Goal: Task Accomplishment & Management: Use online tool/utility

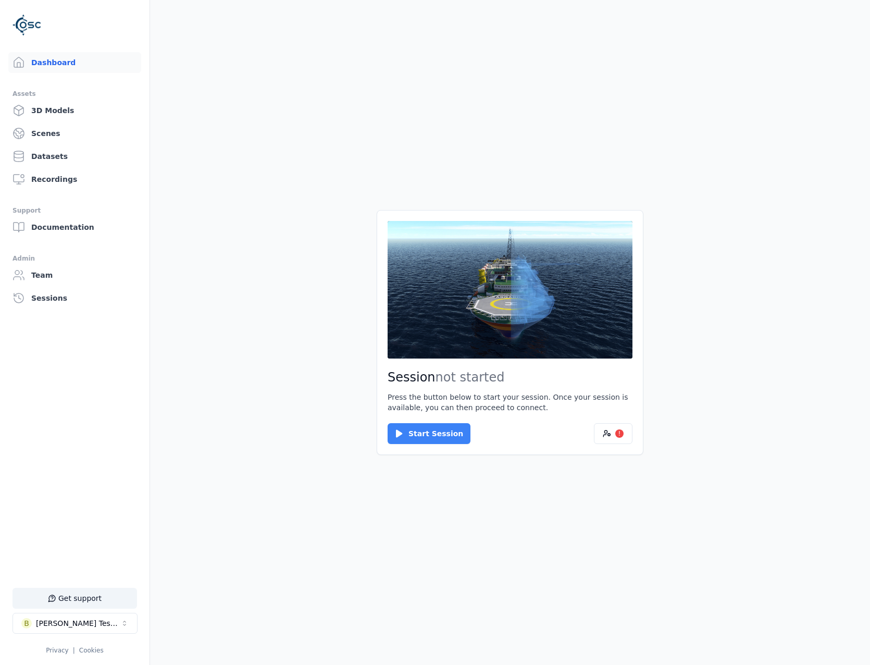
click at [413, 431] on button "Start Session" at bounding box center [429, 433] width 83 height 21
click at [412, 423] on button "Connect" at bounding box center [412, 433] width 48 height 21
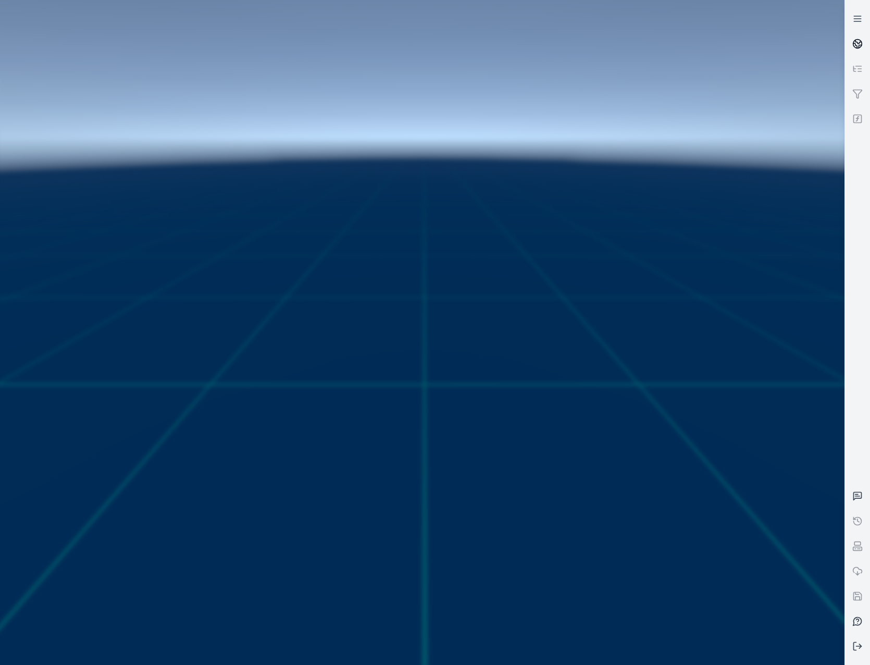
click at [853, 38] on link at bounding box center [857, 43] width 25 height 25
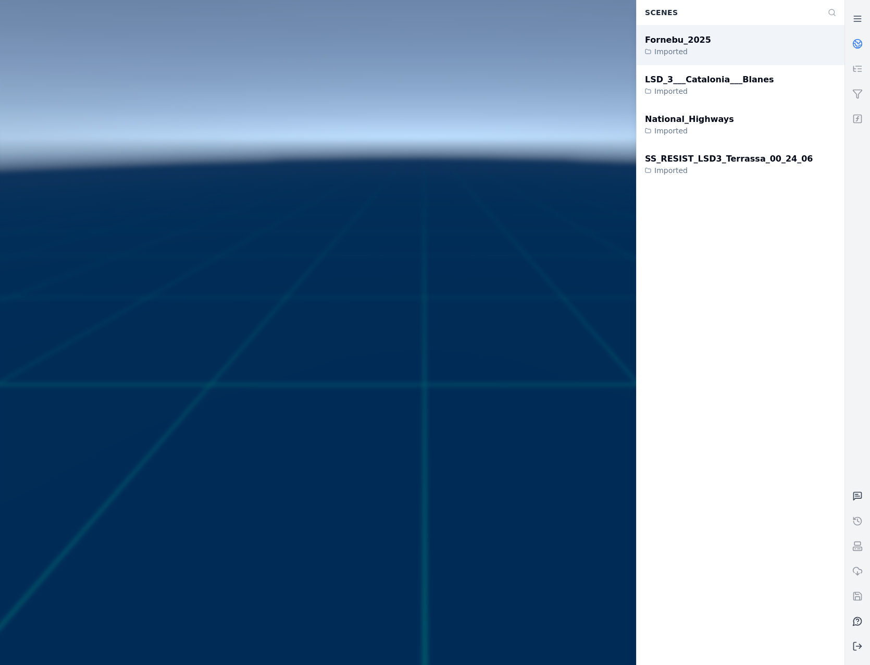
click at [722, 47] on div "Fornebu_2025 Imported" at bounding box center [741, 46] width 208 height 40
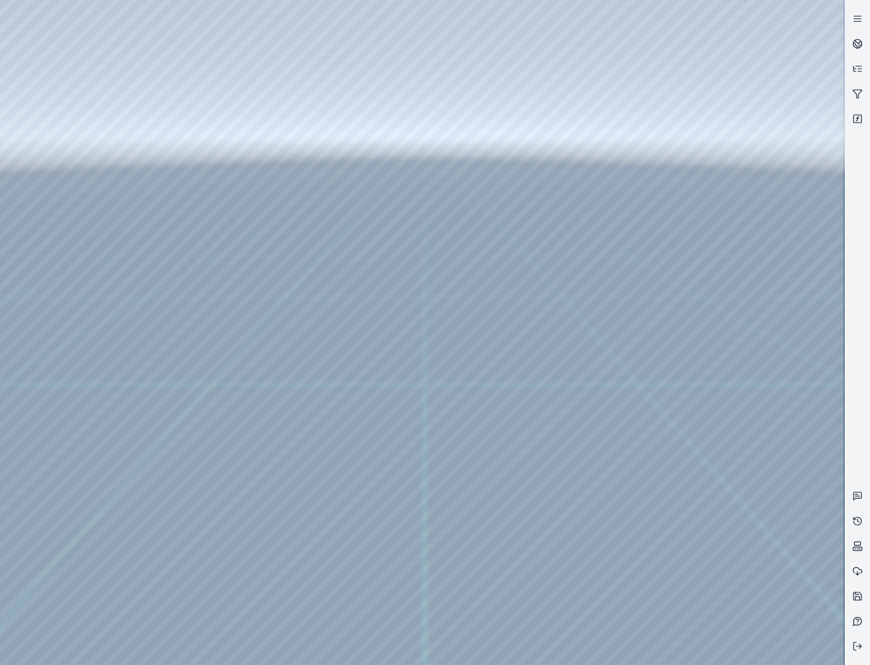
drag, startPoint x: 478, startPoint y: 453, endPoint x: 462, endPoint y: 479, distance: 31.1
drag, startPoint x: 466, startPoint y: 345, endPoint x: 470, endPoint y: 292, distance: 53.9
click at [58, 92] on div at bounding box center [422, 332] width 844 height 665
click at [102, 134] on div at bounding box center [422, 332] width 844 height 665
click at [326, 45] on div at bounding box center [422, 332] width 844 height 665
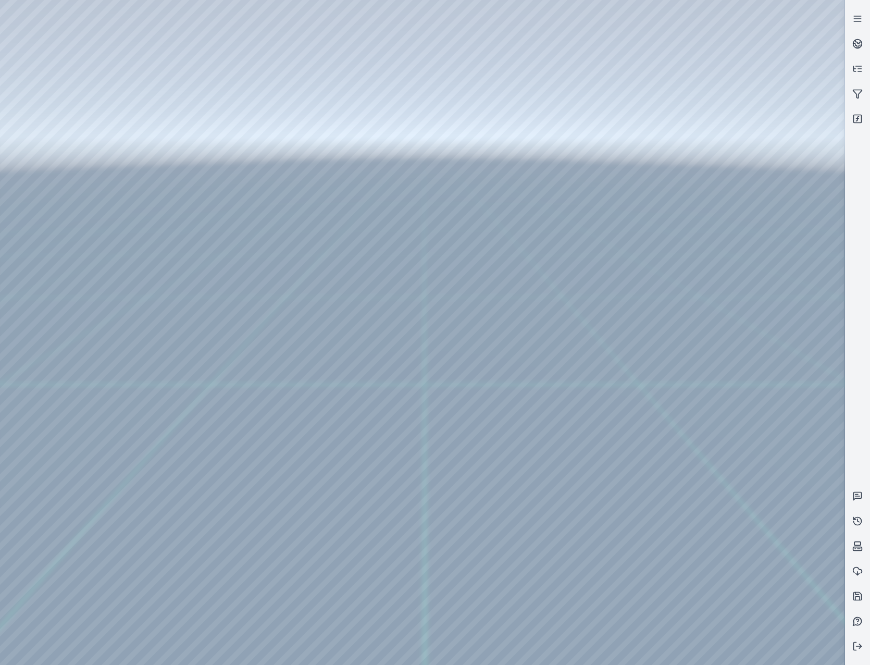
click at [287, 127] on div at bounding box center [422, 332] width 844 height 665
click at [262, 95] on div at bounding box center [422, 332] width 844 height 665
click at [263, 125] on div at bounding box center [422, 332] width 844 height 665
click at [756, 477] on div at bounding box center [422, 332] width 844 height 665
click at [761, 513] on div at bounding box center [422, 332] width 844 height 665
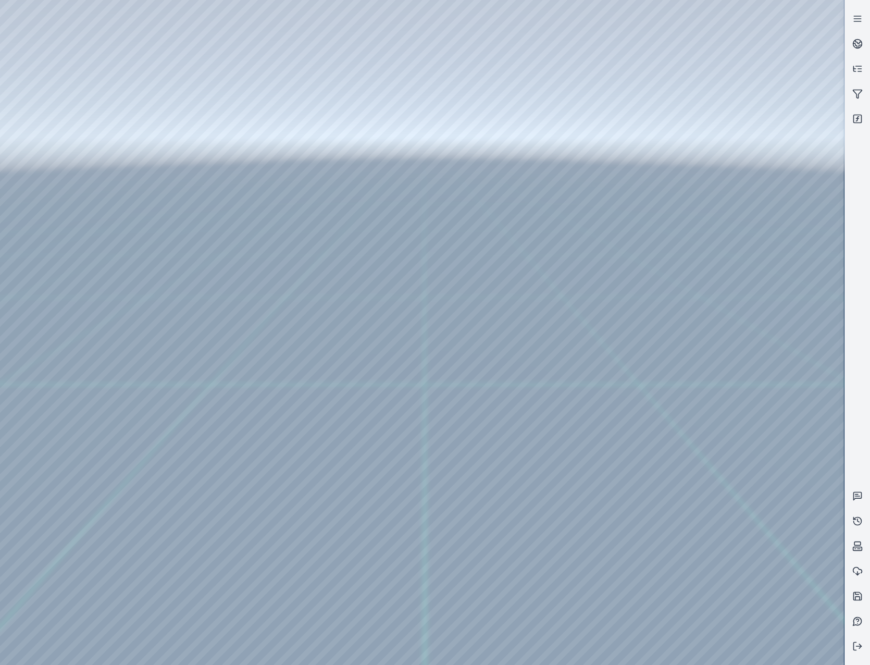
click at [247, 100] on div at bounding box center [422, 332] width 844 height 665
click at [779, 436] on div at bounding box center [422, 332] width 844 height 665
click at [740, 448] on div at bounding box center [422, 332] width 844 height 665
drag, startPoint x: 448, startPoint y: 355, endPoint x: 469, endPoint y: 363, distance: 22.3
drag, startPoint x: 486, startPoint y: 330, endPoint x: 562, endPoint y: 357, distance: 80.7
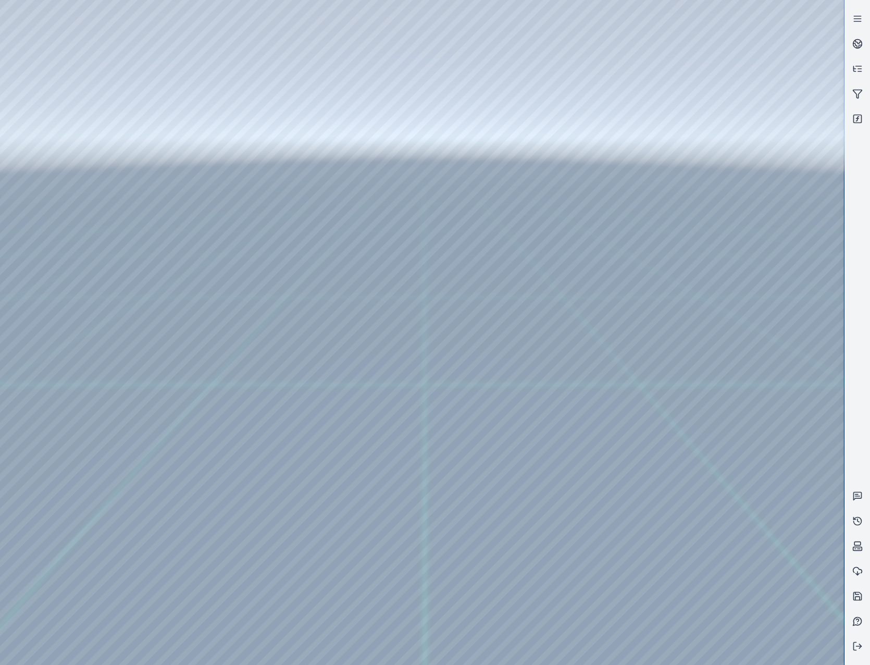
drag, startPoint x: 452, startPoint y: 267, endPoint x: 653, endPoint y: 293, distance: 202.7
drag, startPoint x: 375, startPoint y: 281, endPoint x: 491, endPoint y: 232, distance: 126.1
click at [859, 647] on icon at bounding box center [857, 646] width 10 height 10
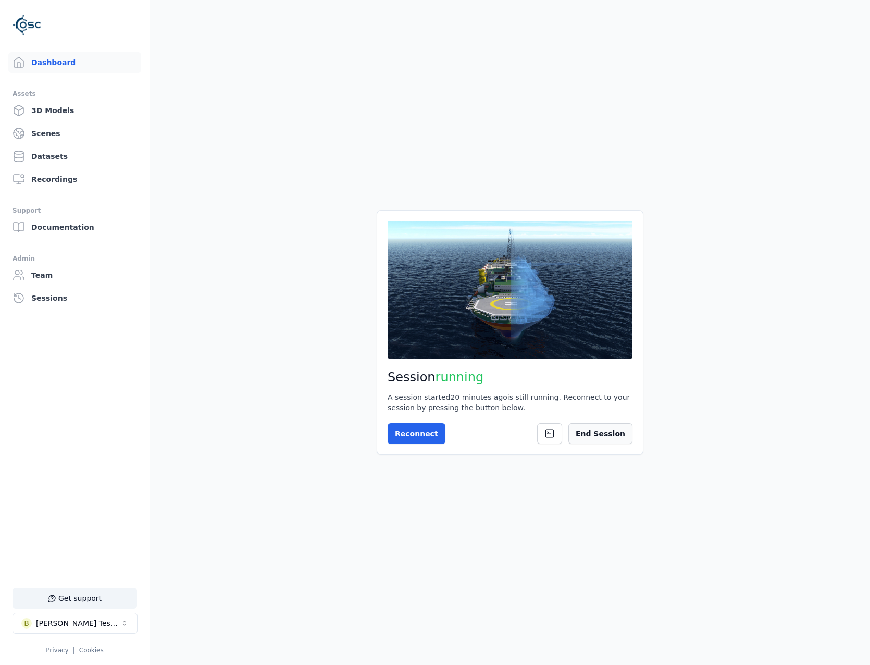
click at [618, 428] on button "End Session" at bounding box center [600, 433] width 64 height 21
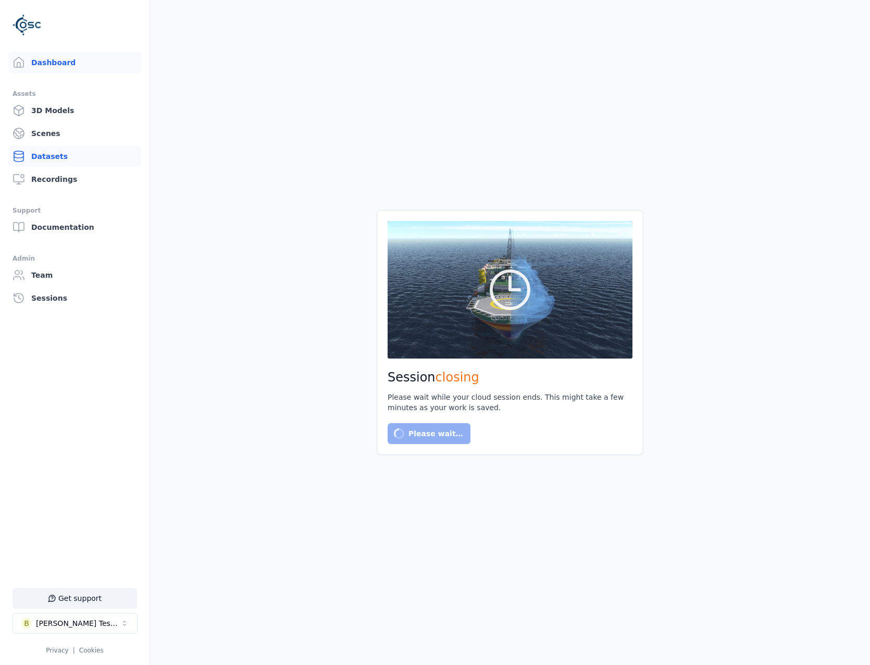
click at [53, 146] on link "Datasets" at bounding box center [74, 156] width 133 height 21
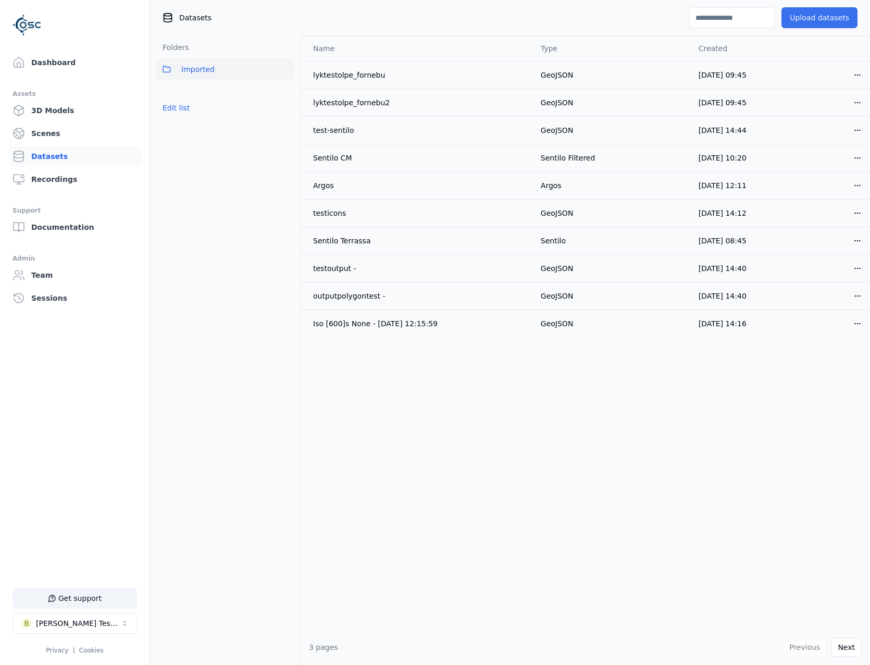
click at [833, 17] on button "Upload datasets" at bounding box center [820, 17] width 76 height 21
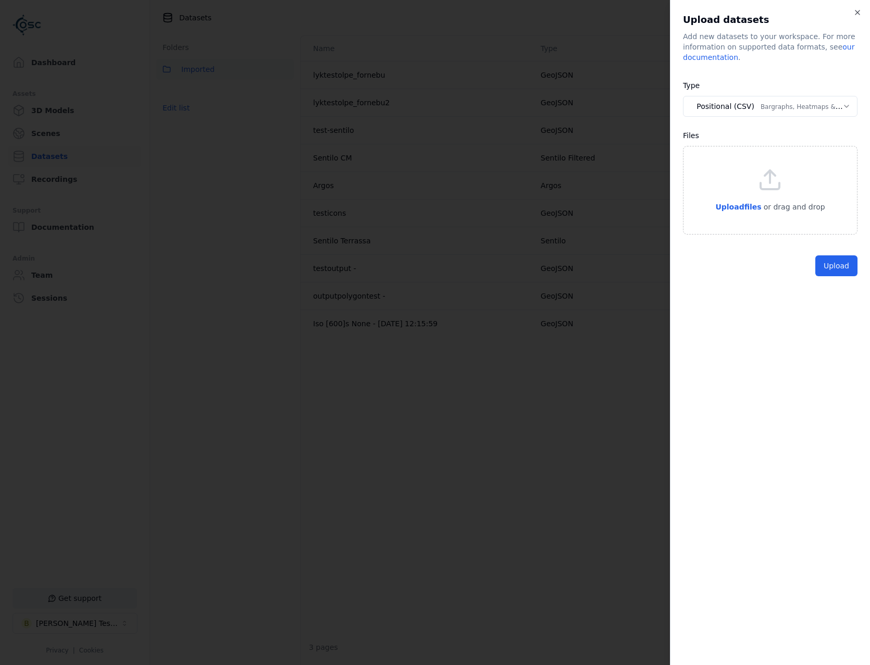
click at [799, 106] on body "Support Dashboard Assets 3D Models Scenes Datasets Recordings Support Documenta…" at bounding box center [435, 332] width 870 height 665
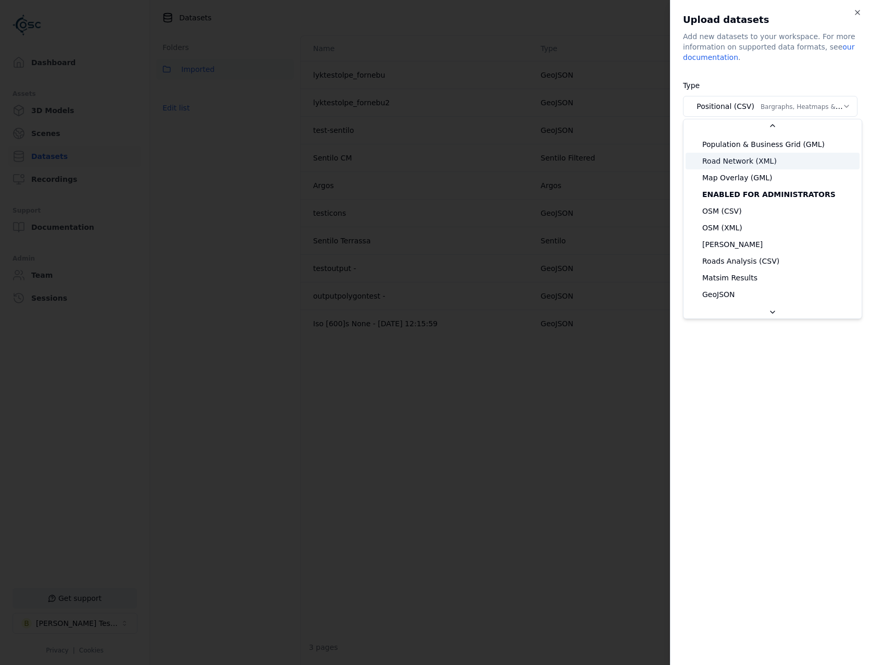
scroll to position [156, 0]
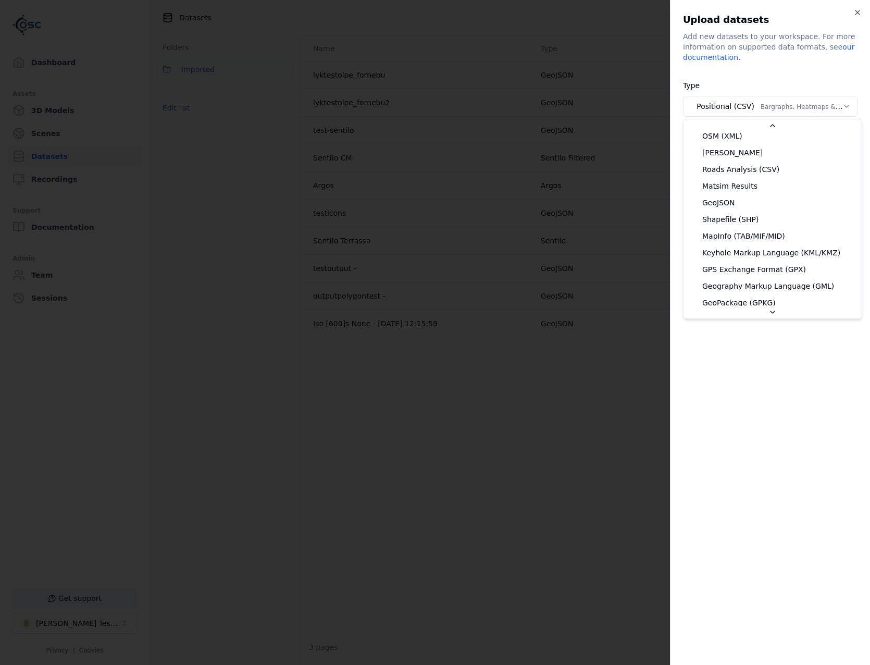
select select "*******"
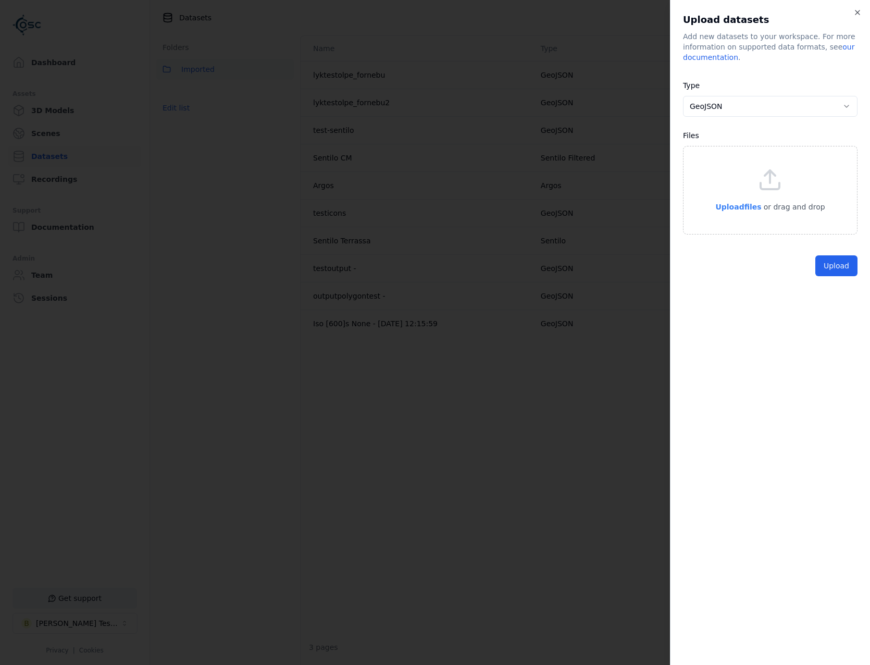
click at [727, 207] on span "Upload files" at bounding box center [738, 207] width 46 height 8
click at [845, 305] on div "**********" at bounding box center [770, 332] width 200 height 665
click at [840, 298] on button "Upload" at bounding box center [836, 289] width 42 height 21
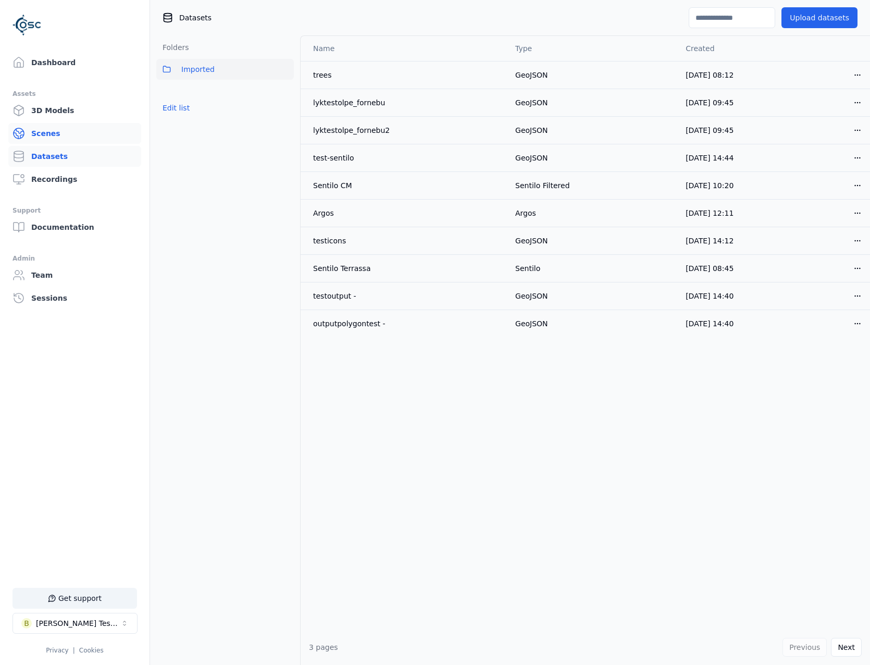
click at [47, 141] on link "Scenes" at bounding box center [74, 133] width 133 height 21
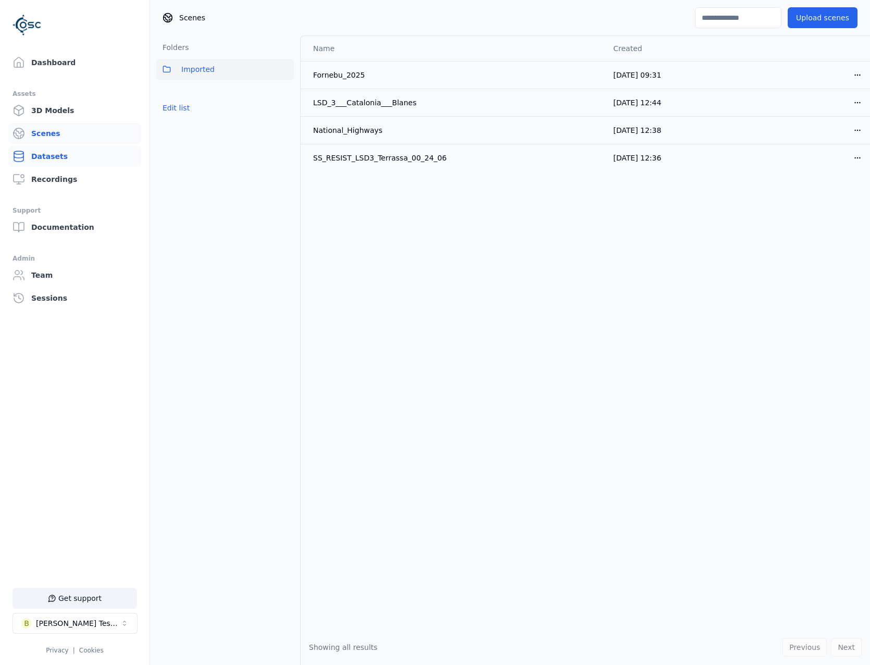
click at [46, 155] on link "Datasets" at bounding box center [74, 156] width 133 height 21
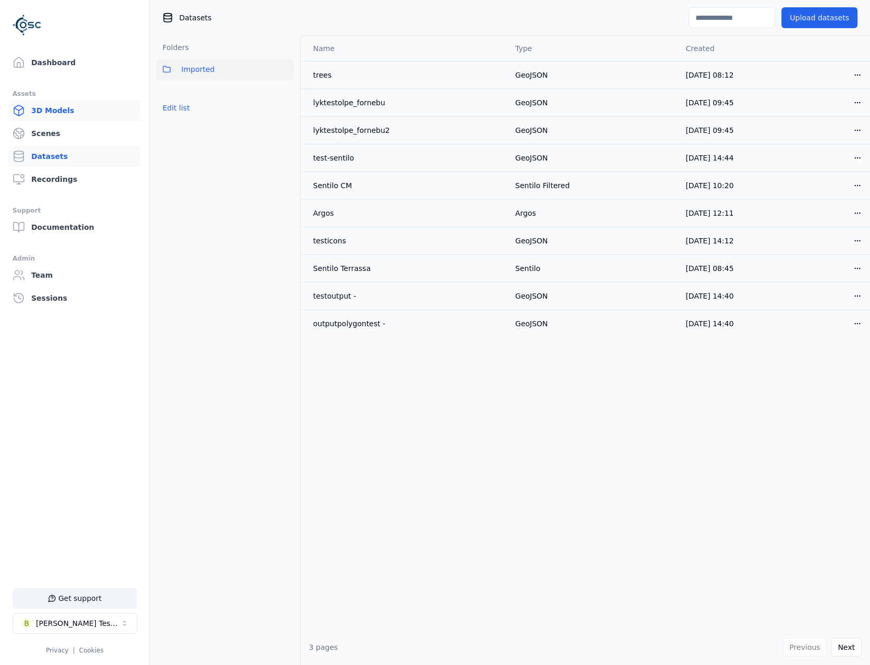
click at [59, 118] on link "3D Models" at bounding box center [74, 110] width 133 height 21
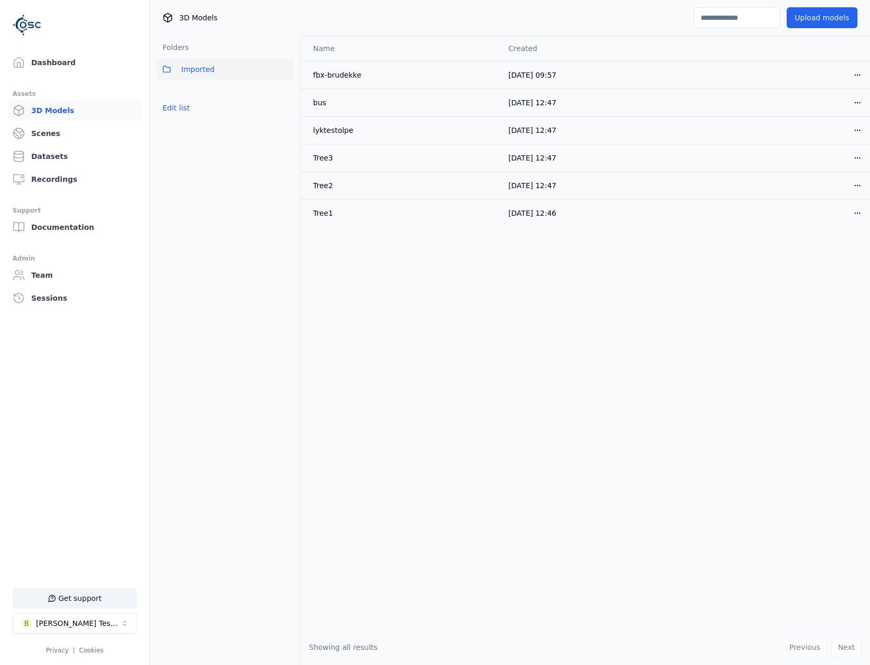
click at [46, 48] on div "Dashboard Assets 3D Models Scenes Datasets Recordings Support Documentation Adm…" at bounding box center [75, 332] width 150 height 665
click at [46, 57] on link "Dashboard" at bounding box center [74, 62] width 133 height 21
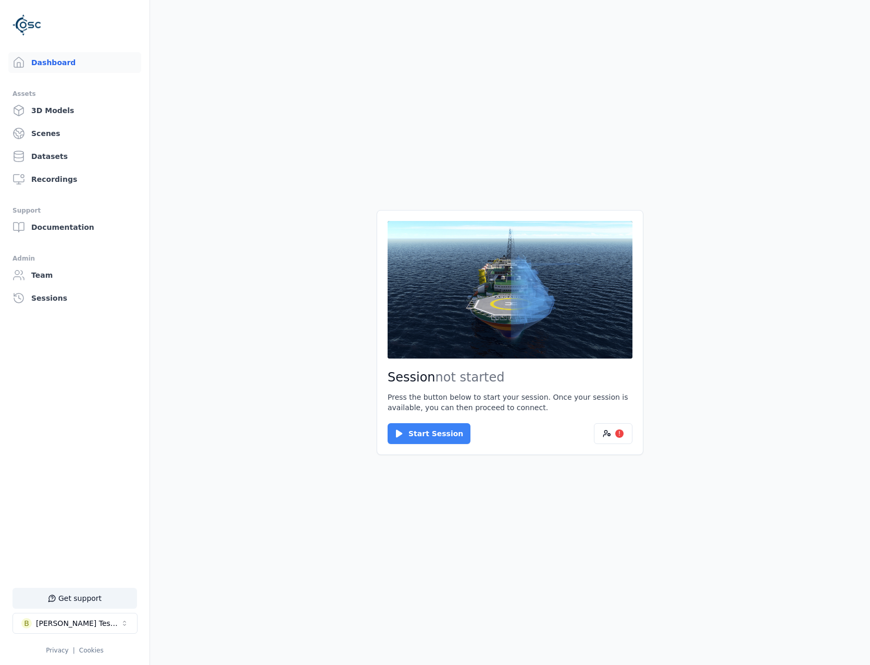
click at [436, 435] on button "Start Session" at bounding box center [429, 433] width 83 height 21
click at [418, 435] on button "Connect" at bounding box center [412, 433] width 48 height 21
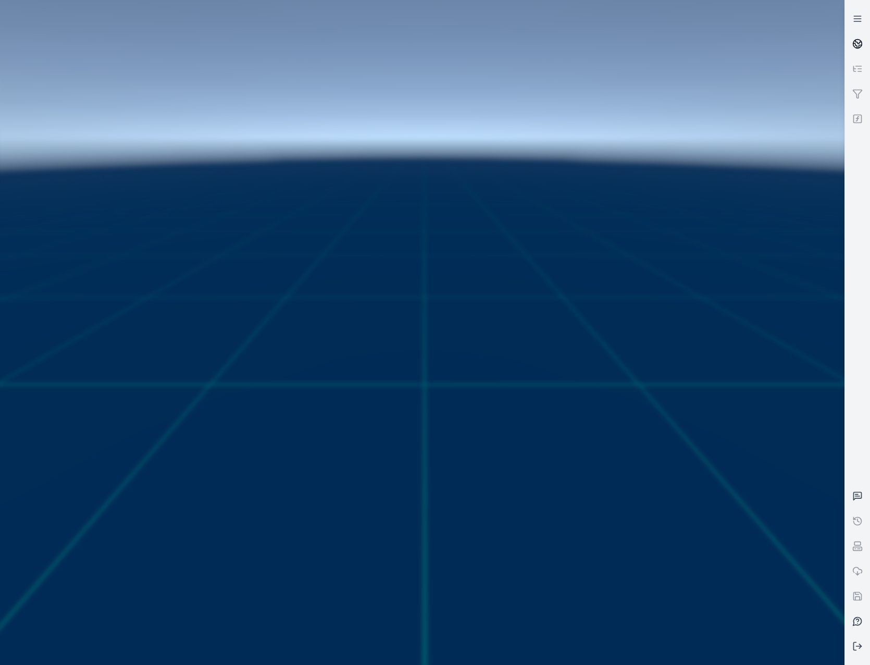
click at [859, 46] on icon at bounding box center [860, 46] width 3 height 3
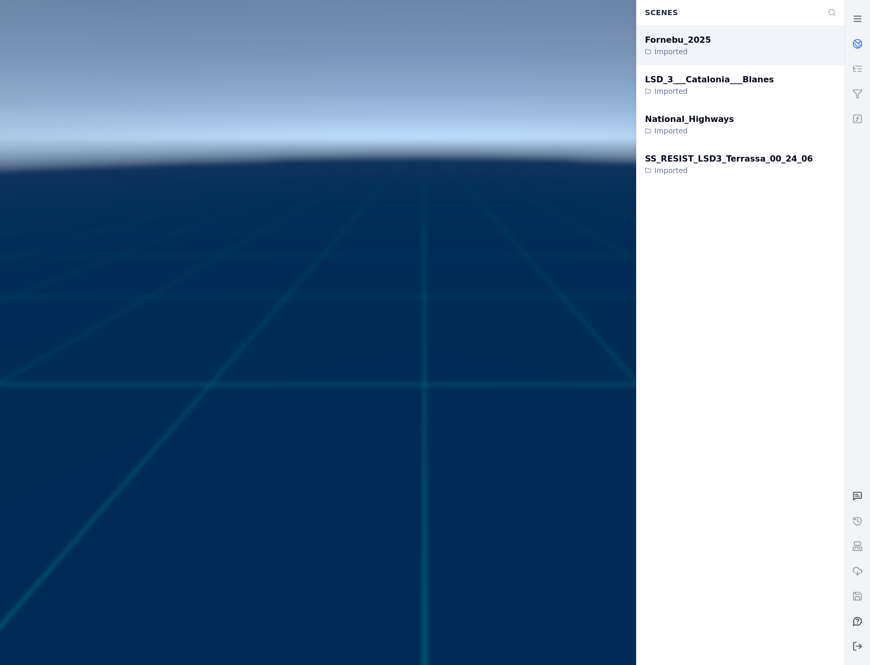
click at [752, 48] on div "Fornebu_2025 Imported" at bounding box center [741, 46] width 208 height 40
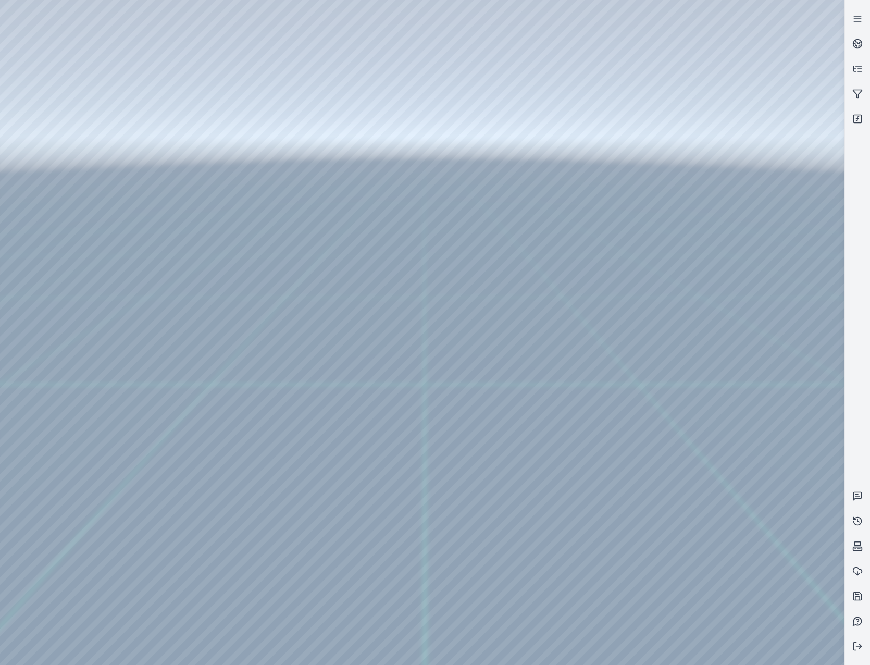
drag, startPoint x: 385, startPoint y: 509, endPoint x: 394, endPoint y: 500, distance: 13.3
drag, startPoint x: 390, startPoint y: 501, endPoint x: 379, endPoint y: 520, distance: 21.9
drag, startPoint x: 339, startPoint y: 475, endPoint x: 616, endPoint y: 465, distance: 277.4
drag, startPoint x: 609, startPoint y: 500, endPoint x: 493, endPoint y: 421, distance: 139.5
click at [57, 66] on div at bounding box center [422, 332] width 844 height 665
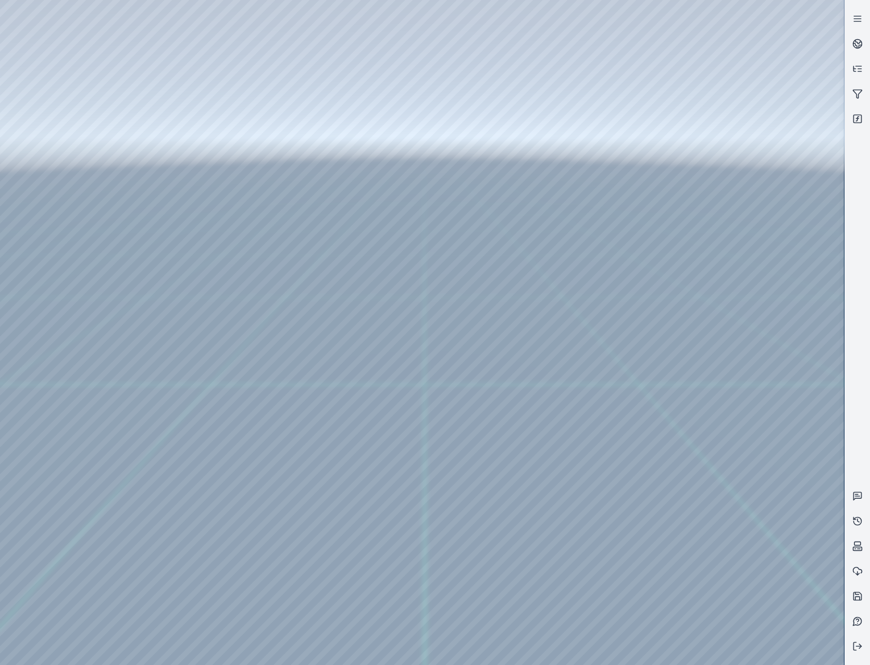
click at [78, 119] on div at bounding box center [422, 332] width 844 height 665
click at [858, 646] on line at bounding box center [859, 646] width 5 height 0
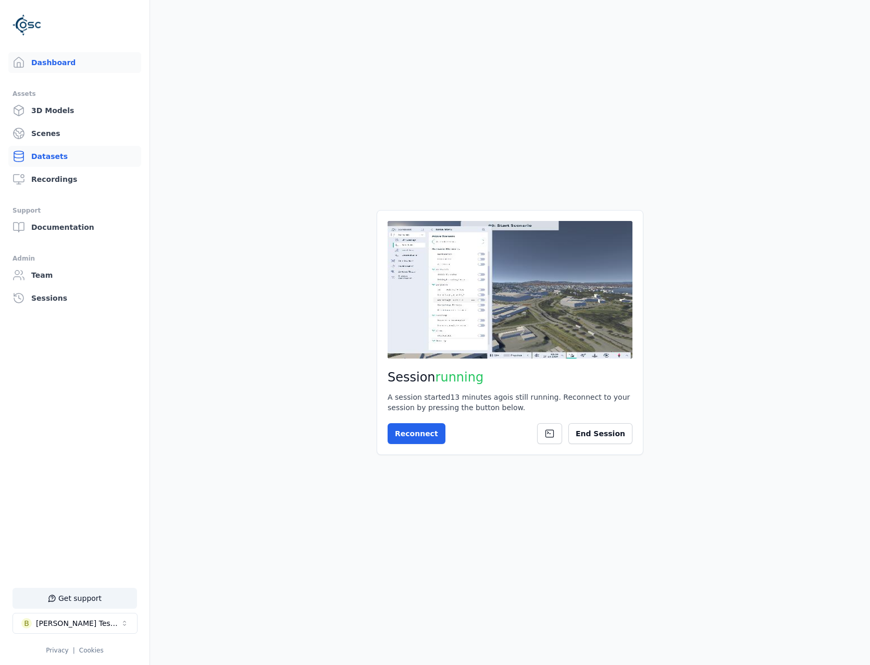
click at [69, 159] on link "Datasets" at bounding box center [74, 156] width 133 height 21
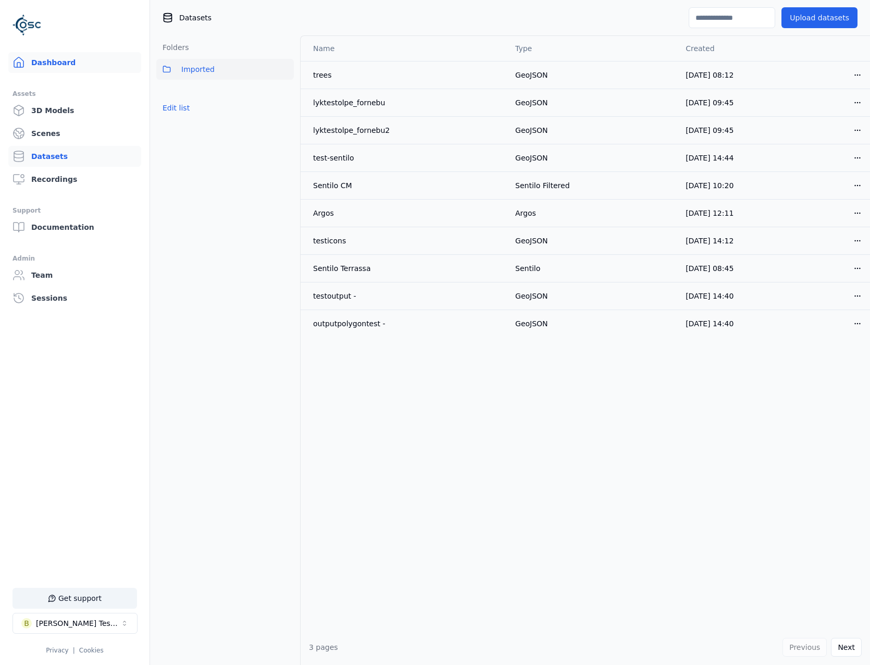
click at [68, 58] on link "Dashboard" at bounding box center [74, 62] width 133 height 21
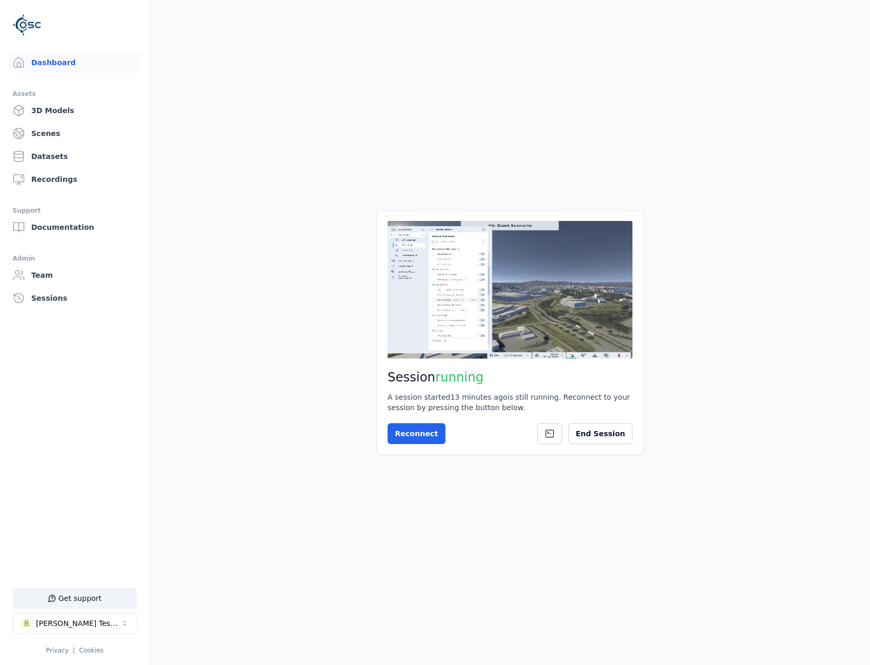
click at [410, 417] on div "Session running A session started 13 minutes ago is still running. Reconnect to…" at bounding box center [510, 332] width 267 height 245
click at [417, 431] on button "Reconnect" at bounding box center [417, 433] width 58 height 21
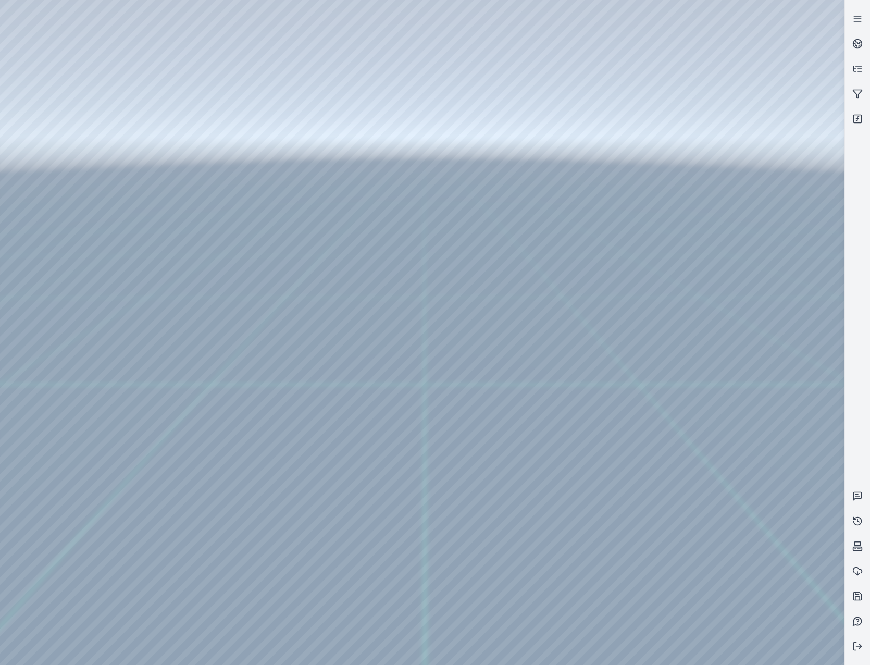
click at [71, 202] on div at bounding box center [422, 332] width 844 height 665
click at [85, 145] on div at bounding box center [422, 332] width 844 height 665
click at [331, 45] on div at bounding box center [422, 332] width 844 height 665
click at [862, 647] on icon at bounding box center [857, 646] width 10 height 10
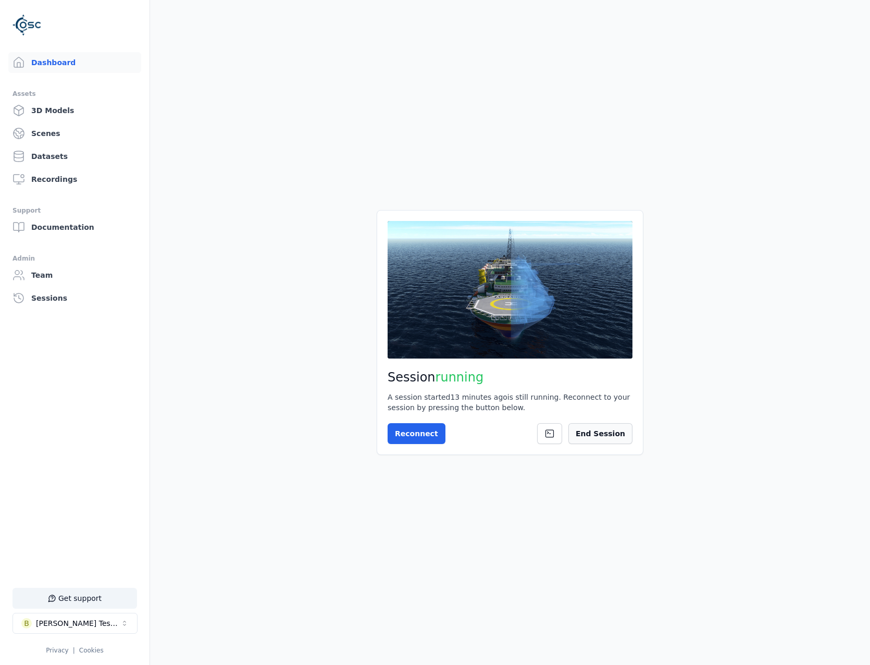
click at [630, 432] on button "End Session" at bounding box center [600, 433] width 64 height 21
click at [416, 433] on button "Start Session" at bounding box center [429, 433] width 83 height 21
click at [422, 432] on button "Connect" at bounding box center [412, 433] width 48 height 21
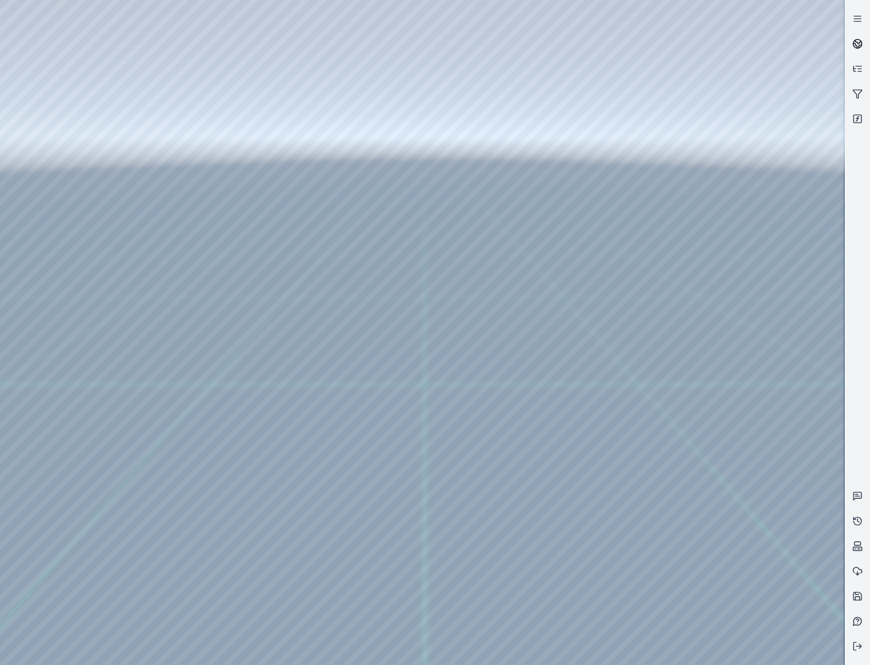
click at [850, 49] on link at bounding box center [857, 43] width 25 height 25
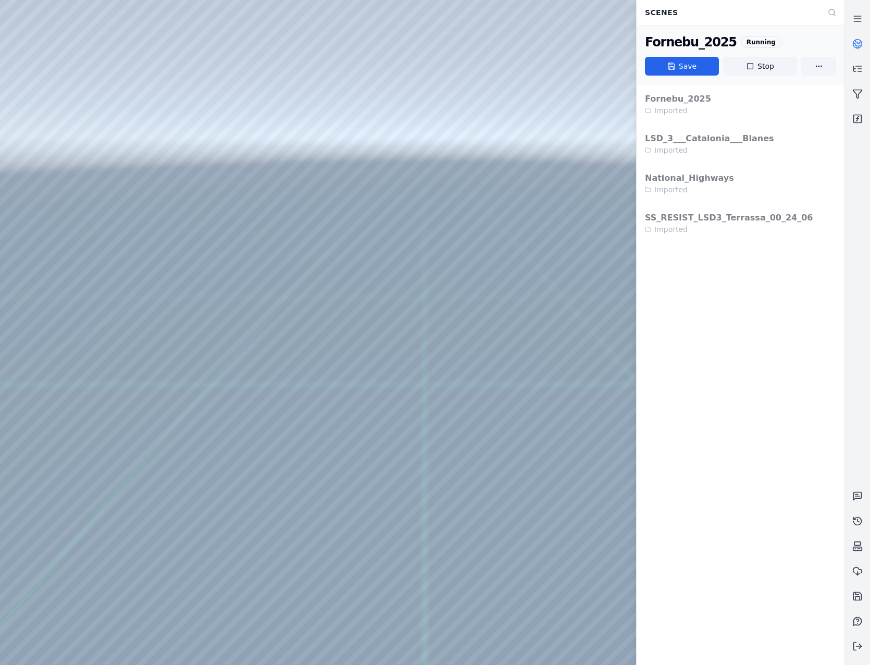
click at [851, 47] on link at bounding box center [857, 43] width 25 height 25
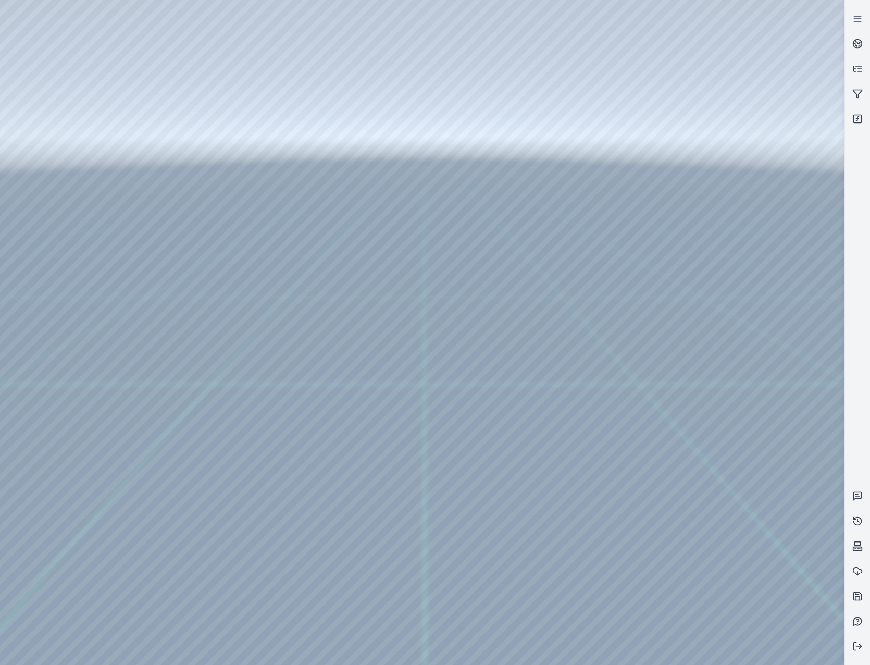
drag, startPoint x: 442, startPoint y: 451, endPoint x: 445, endPoint y: 467, distance: 16.1
click at [852, 43] on link at bounding box center [857, 43] width 25 height 25
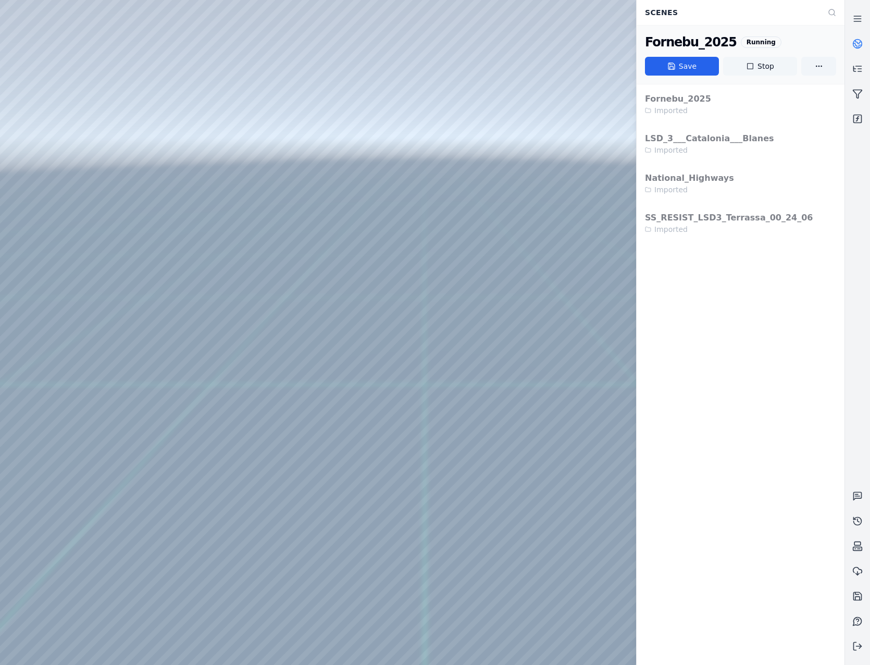
click at [750, 70] on icon at bounding box center [750, 66] width 8 height 8
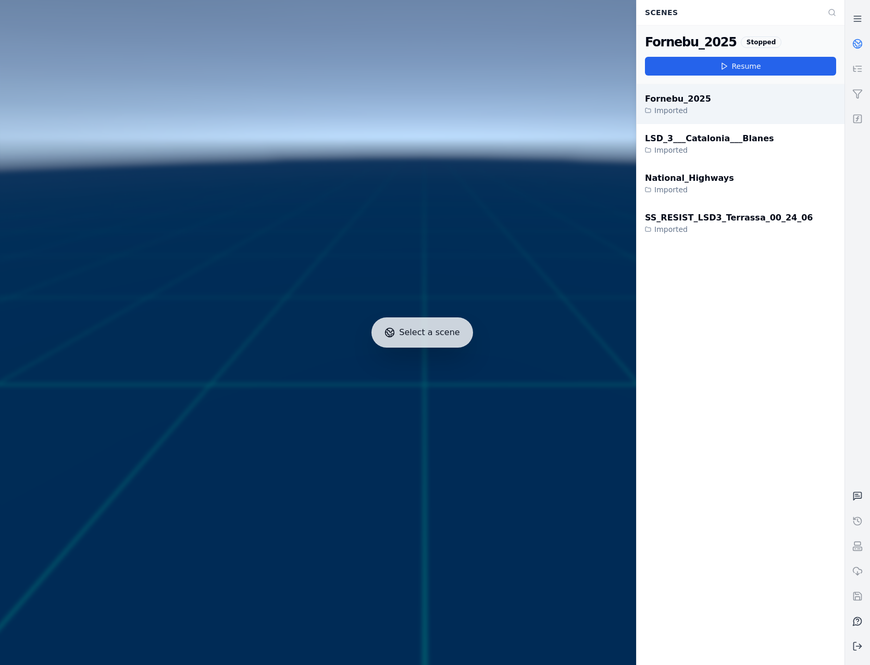
click at [712, 114] on div "Fornebu_2025 Imported" at bounding box center [741, 104] width 208 height 40
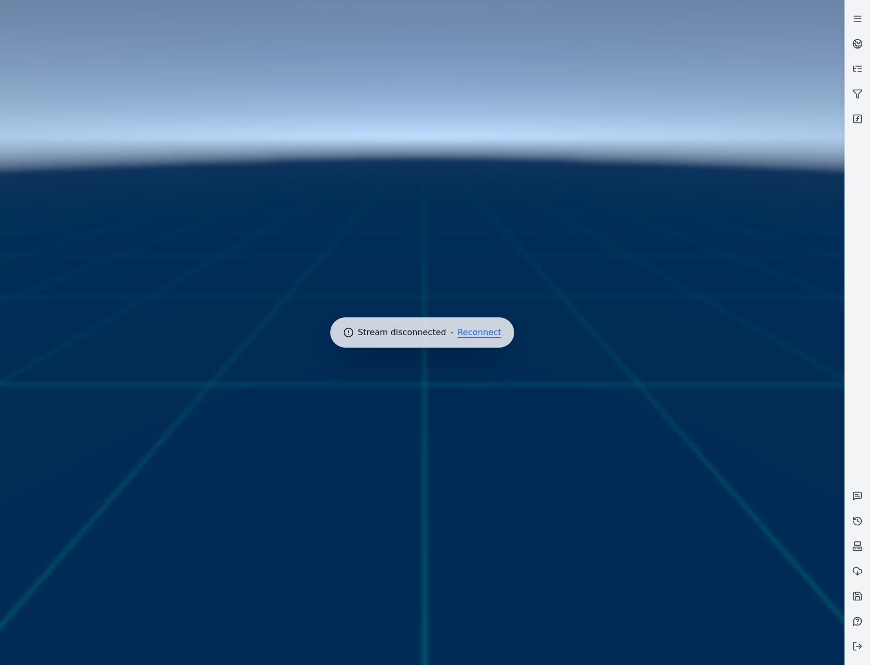
click at [475, 328] on button "Reconnect" at bounding box center [479, 332] width 44 height 8
click at [484, 334] on button "Reconnect" at bounding box center [479, 332] width 44 height 8
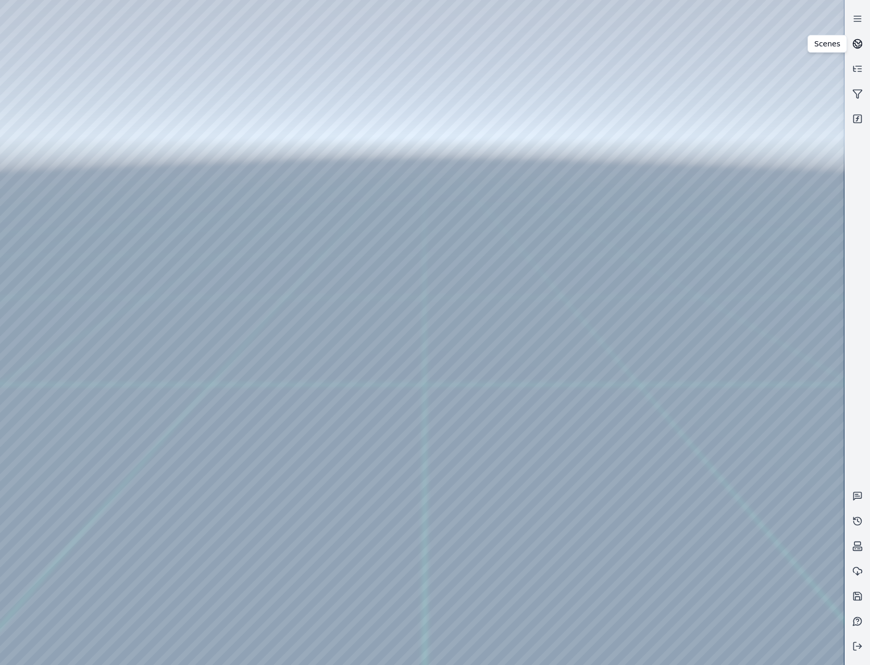
click at [853, 51] on link at bounding box center [857, 43] width 25 height 25
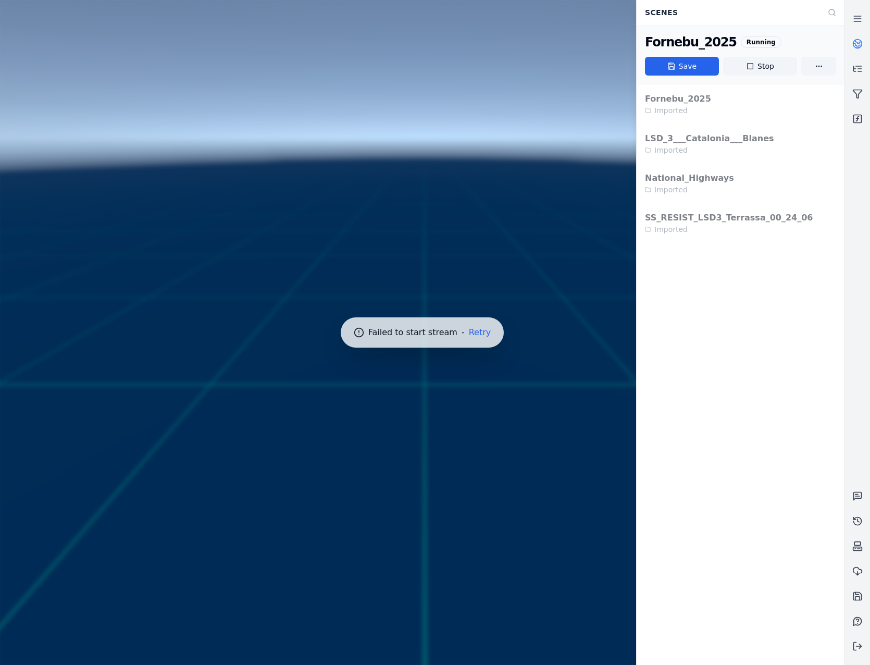
click at [853, 51] on link at bounding box center [857, 43] width 25 height 25
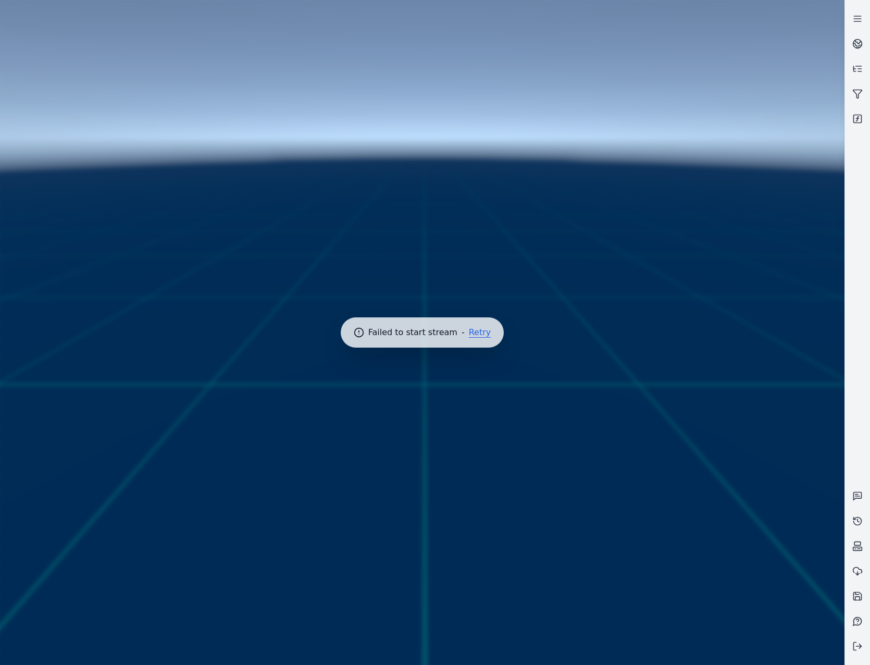
click at [478, 328] on button "Retry" at bounding box center [480, 332] width 22 height 8
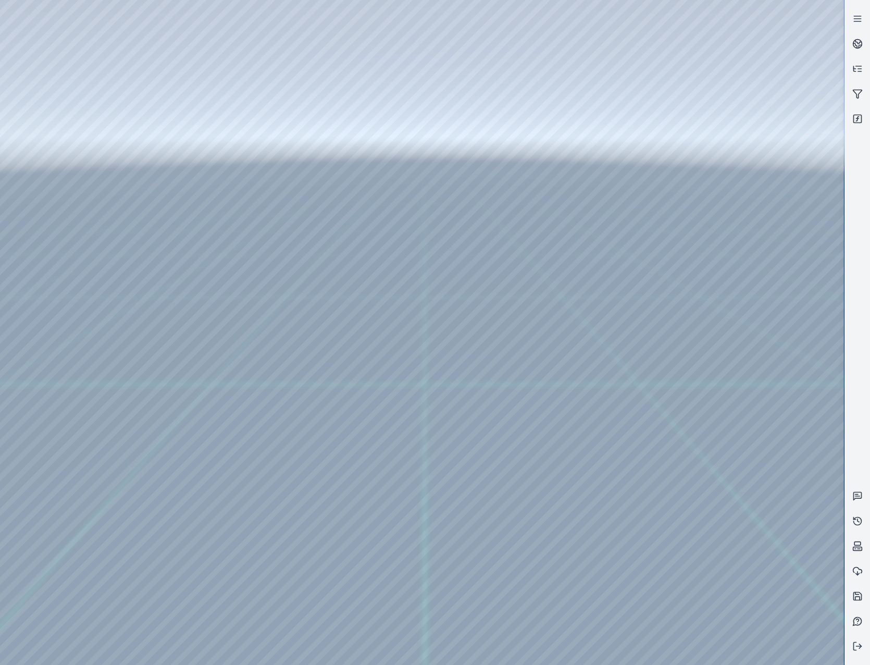
drag, startPoint x: 429, startPoint y: 447, endPoint x: 432, endPoint y: 461, distance: 14.4
drag, startPoint x: 518, startPoint y: 525, endPoint x: 501, endPoint y: 535, distance: 20.0
drag, startPoint x: 523, startPoint y: 445, endPoint x: 497, endPoint y: 342, distance: 106.4
click at [68, 94] on div at bounding box center [422, 332] width 844 height 665
click at [76, 64] on div at bounding box center [422, 332] width 844 height 665
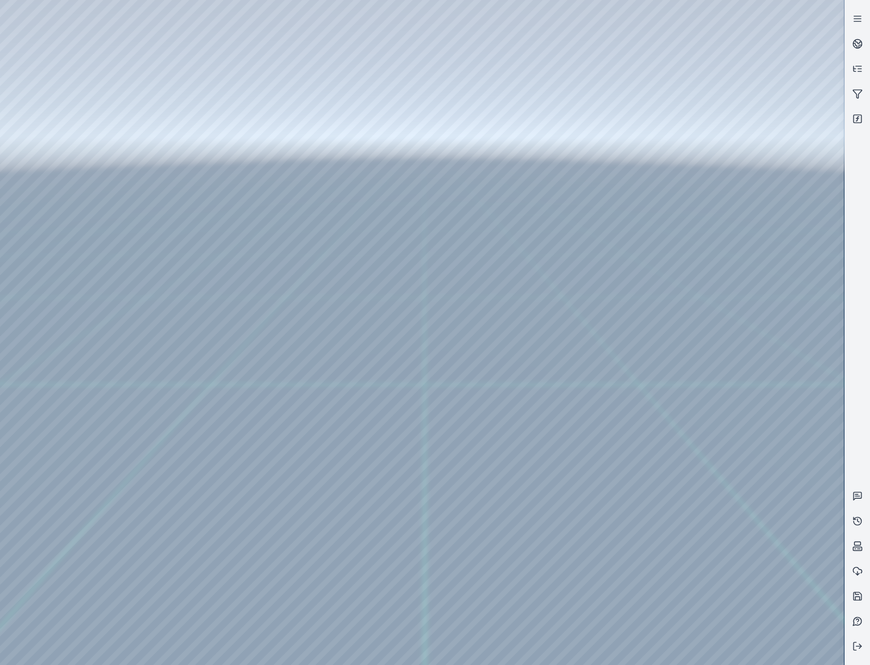
click at [81, 90] on div at bounding box center [422, 332] width 844 height 665
click at [56, 114] on div at bounding box center [422, 332] width 844 height 665
drag, startPoint x: 633, startPoint y: 368, endPoint x: 667, endPoint y: 354, distance: 37.4
click at [862, 652] on button at bounding box center [857, 646] width 25 height 25
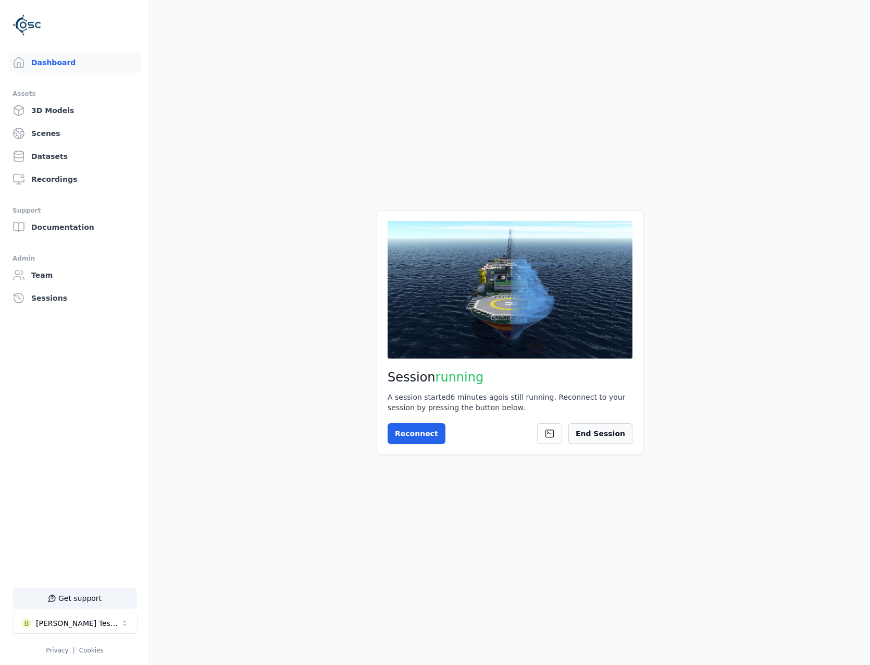
click at [627, 439] on button "End Session" at bounding box center [600, 433] width 64 height 21
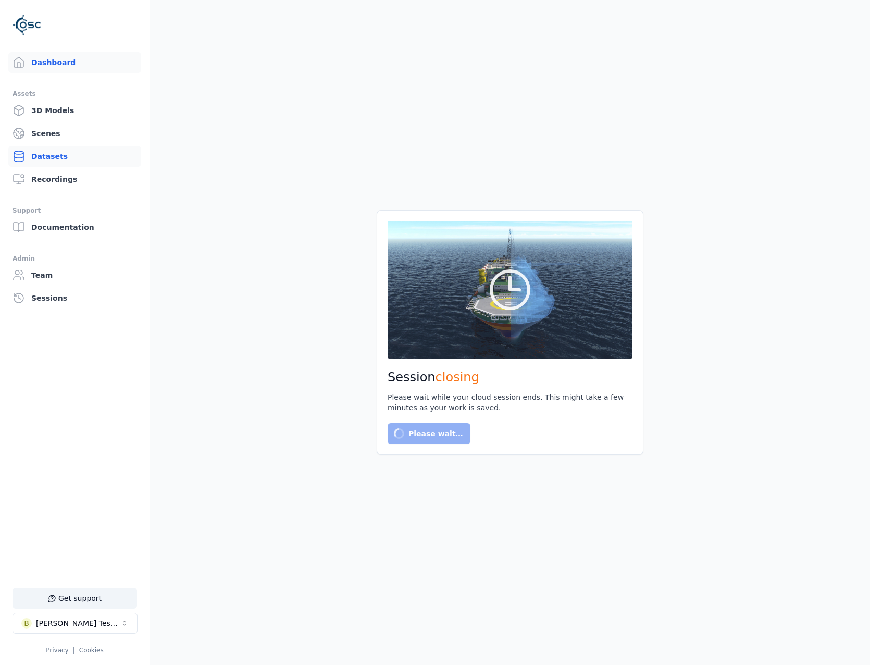
click at [42, 160] on link "Datasets" at bounding box center [74, 156] width 133 height 21
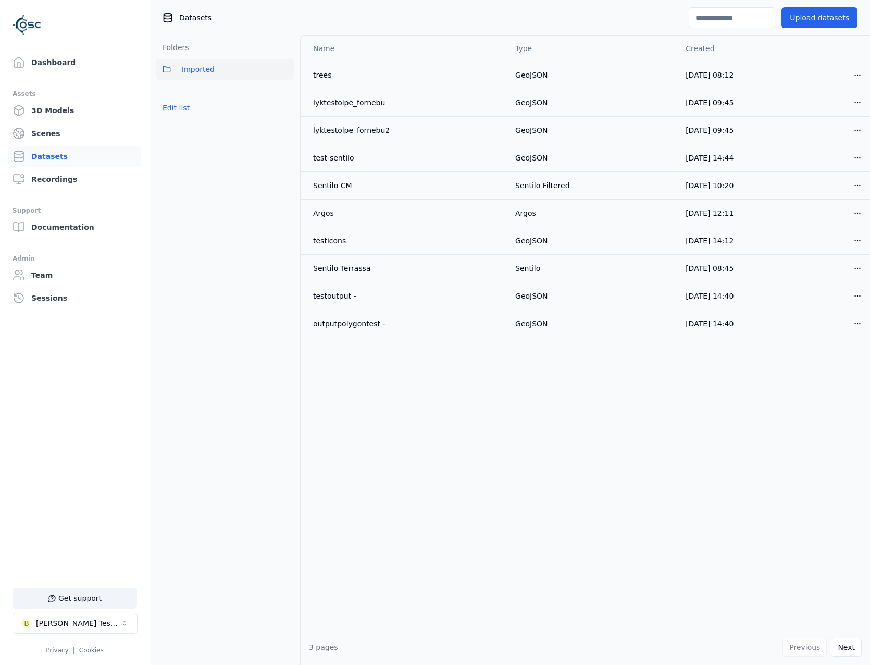
click at [824, 31] on div "Datasets Upload datasets" at bounding box center [510, 17] width 720 height 35
click at [825, 20] on button "Upload datasets" at bounding box center [820, 17] width 76 height 21
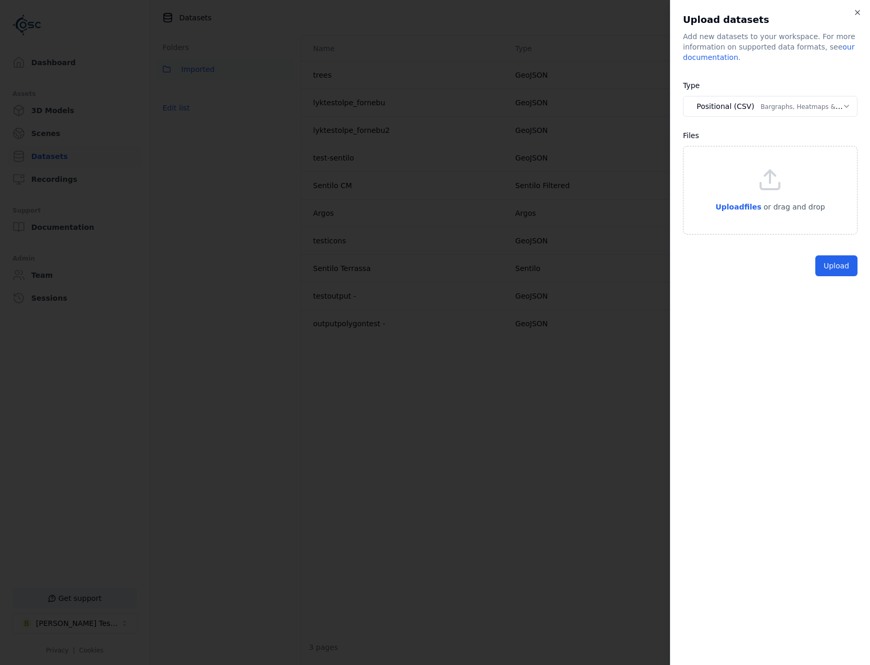
click at [826, 104] on body "**********" at bounding box center [435, 332] width 870 height 665
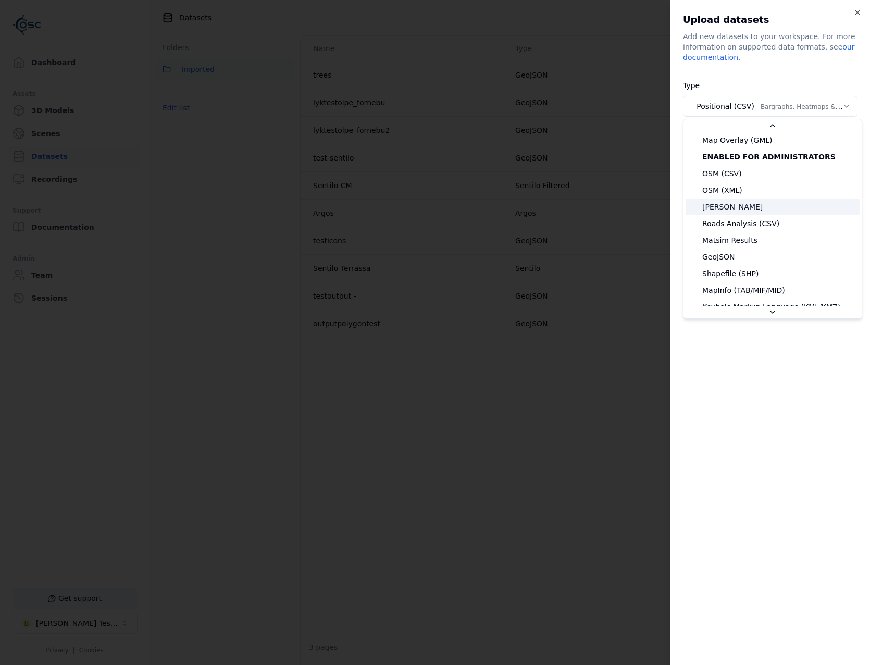
scroll to position [104, 0]
select select "*******"
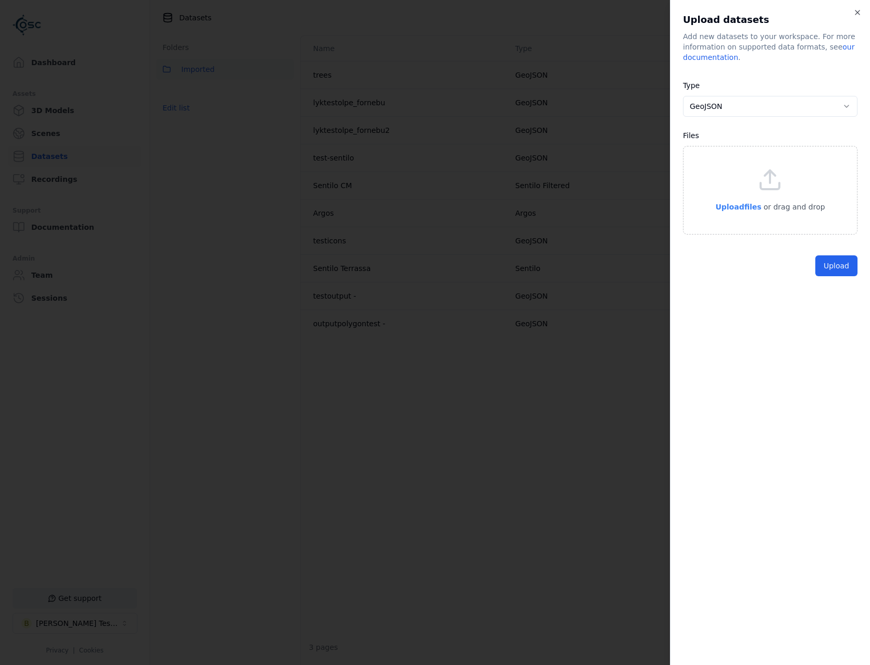
click at [743, 207] on span "Upload files" at bounding box center [738, 207] width 46 height 8
click at [824, 299] on button "Upload" at bounding box center [836, 309] width 42 height 21
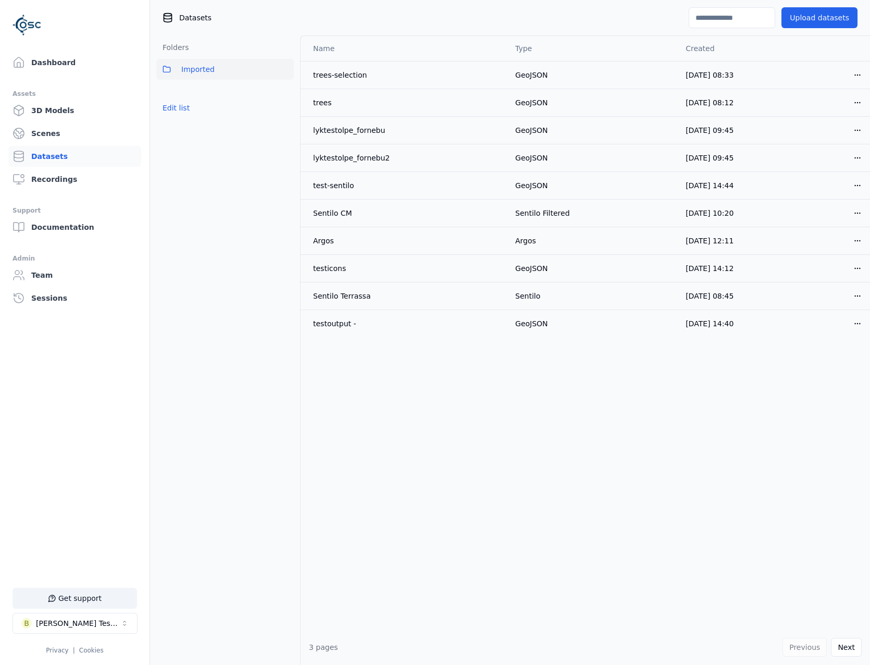
click at [53, 47] on div "Dashboard Assets 3D Models Scenes Datasets Recordings Support Documentation Adm…" at bounding box center [75, 332] width 150 height 665
click at [53, 59] on link "Dashboard" at bounding box center [74, 62] width 133 height 21
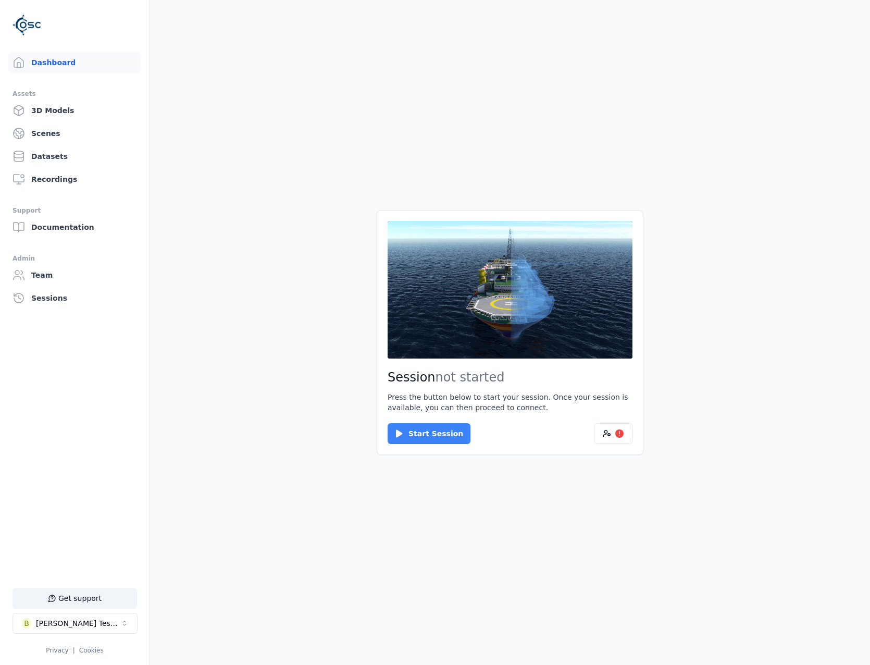
click at [413, 431] on button "Start Session" at bounding box center [429, 433] width 83 height 21
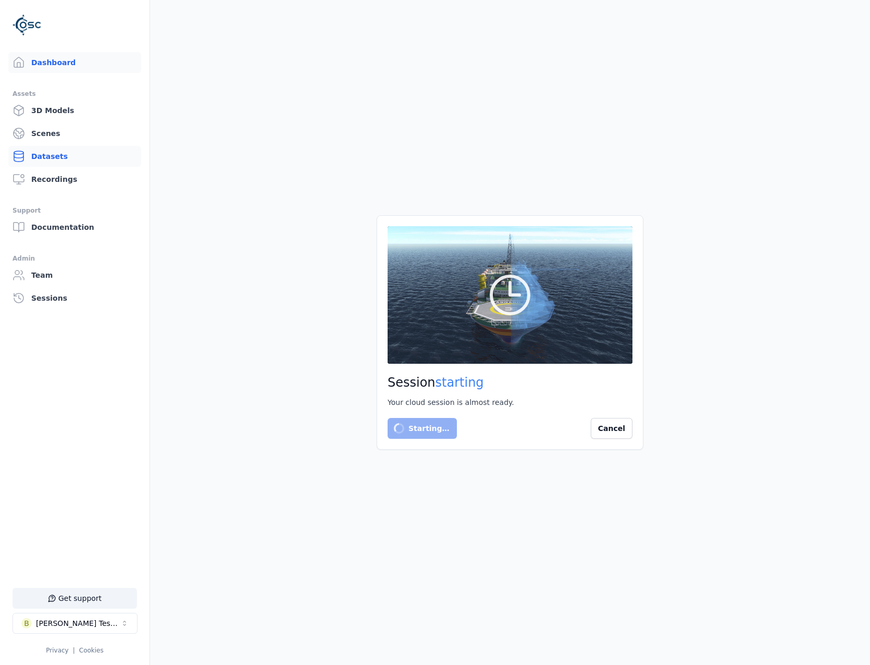
click at [57, 150] on link "Datasets" at bounding box center [74, 156] width 133 height 21
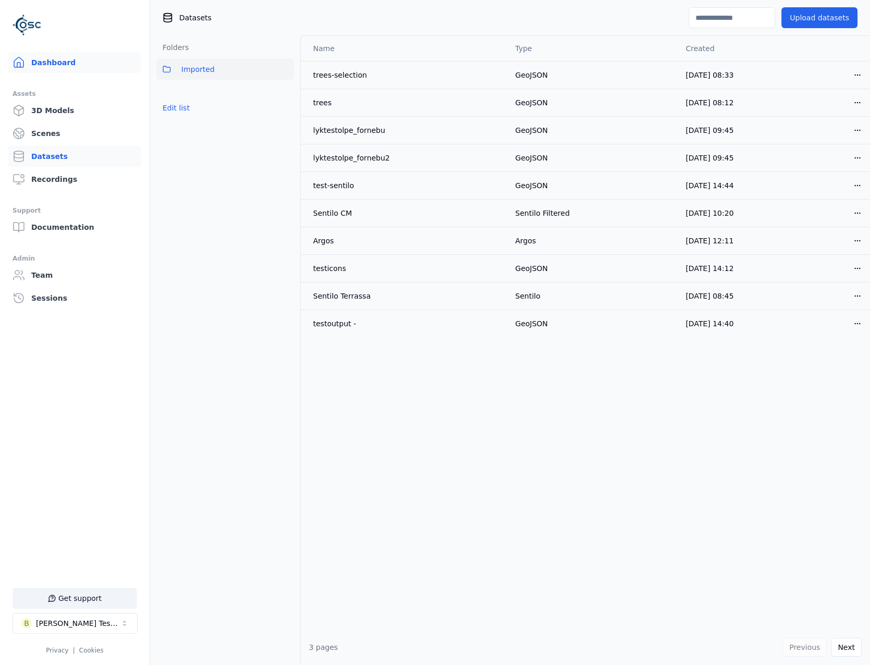
click at [53, 65] on link "Dashboard" at bounding box center [74, 62] width 133 height 21
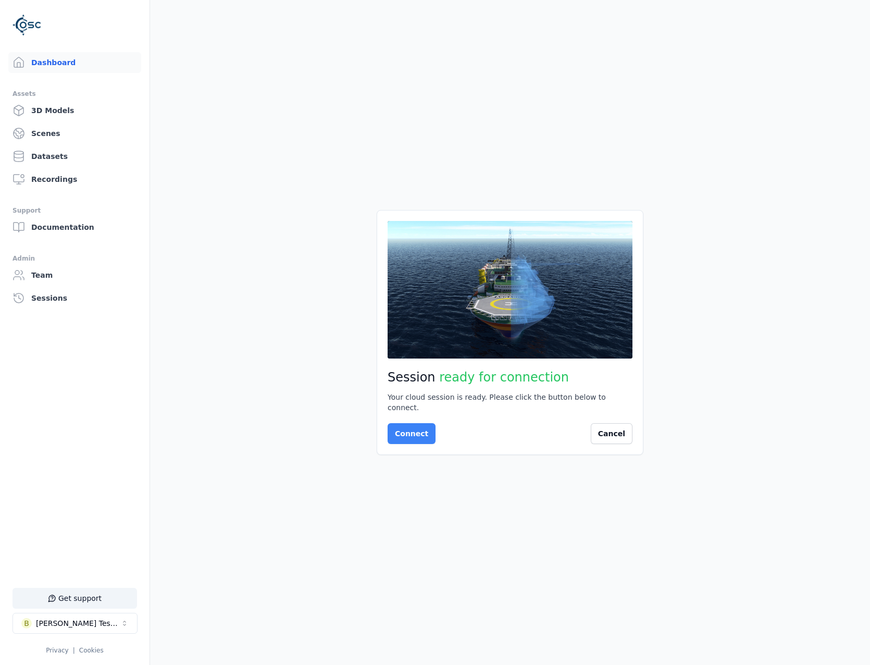
click at [414, 435] on button "Connect" at bounding box center [412, 433] width 48 height 21
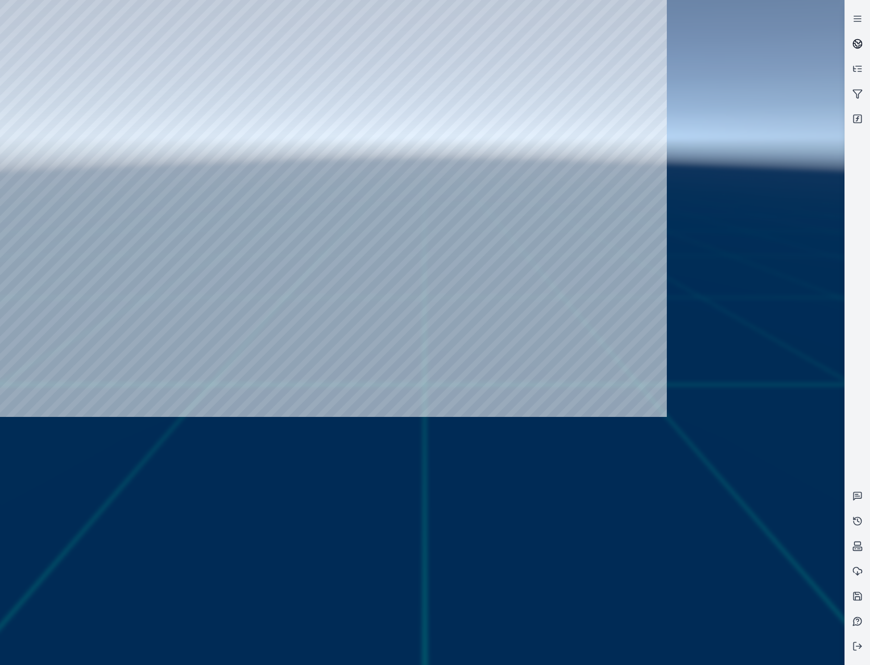
click at [854, 45] on circle at bounding box center [857, 44] width 9 height 9
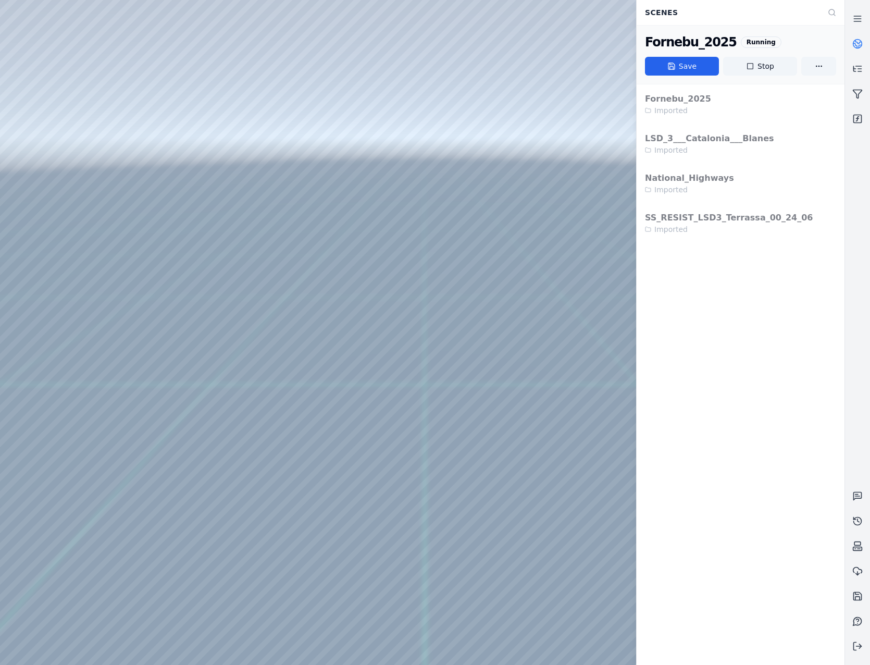
click at [854, 45] on circle at bounding box center [857, 44] width 9 height 9
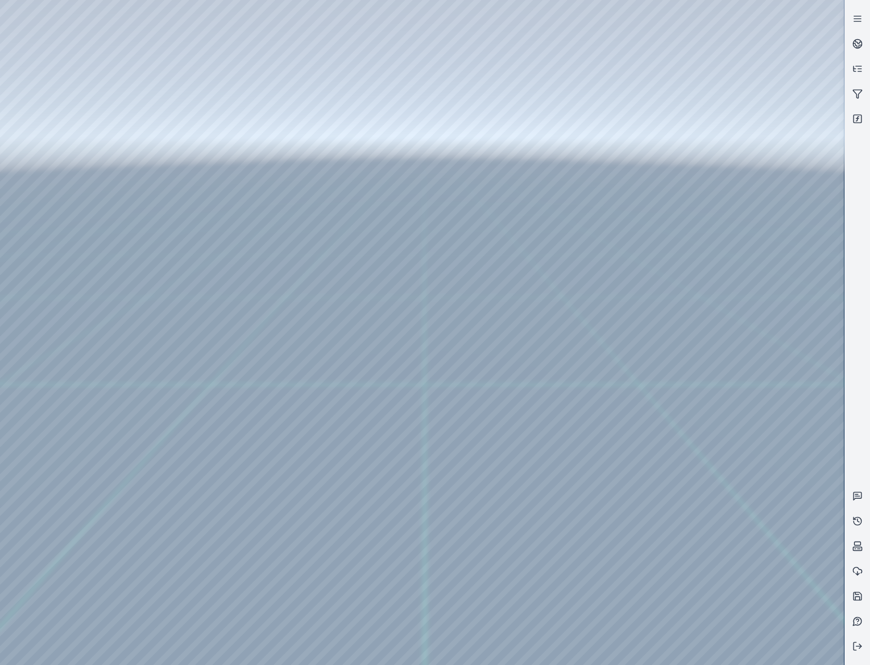
drag, startPoint x: 526, startPoint y: 491, endPoint x: 528, endPoint y: 506, distance: 14.8
drag, startPoint x: 477, startPoint y: 520, endPoint x: 490, endPoint y: 489, distance: 33.9
click at [847, 44] on link at bounding box center [857, 43] width 25 height 25
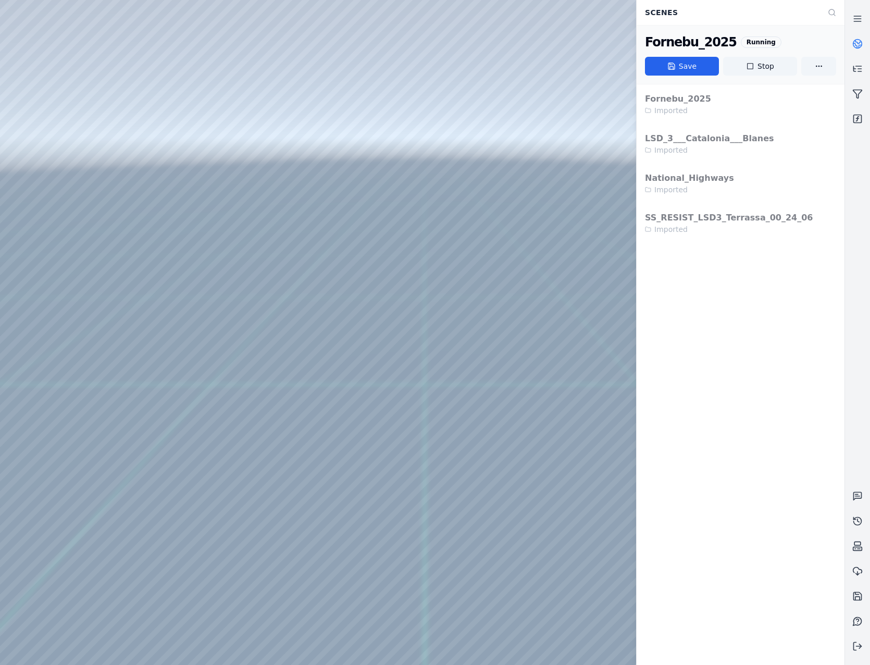
click at [856, 45] on icon at bounding box center [855, 45] width 4 height 5
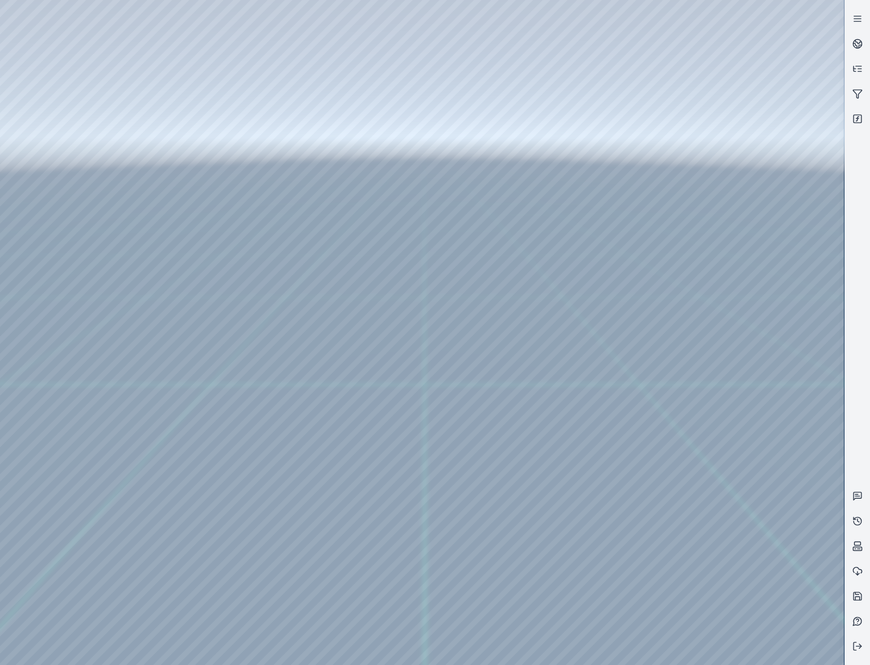
drag, startPoint x: 507, startPoint y: 463, endPoint x: 493, endPoint y: 454, distance: 17.3
click at [863, 40] on link at bounding box center [857, 43] width 25 height 25
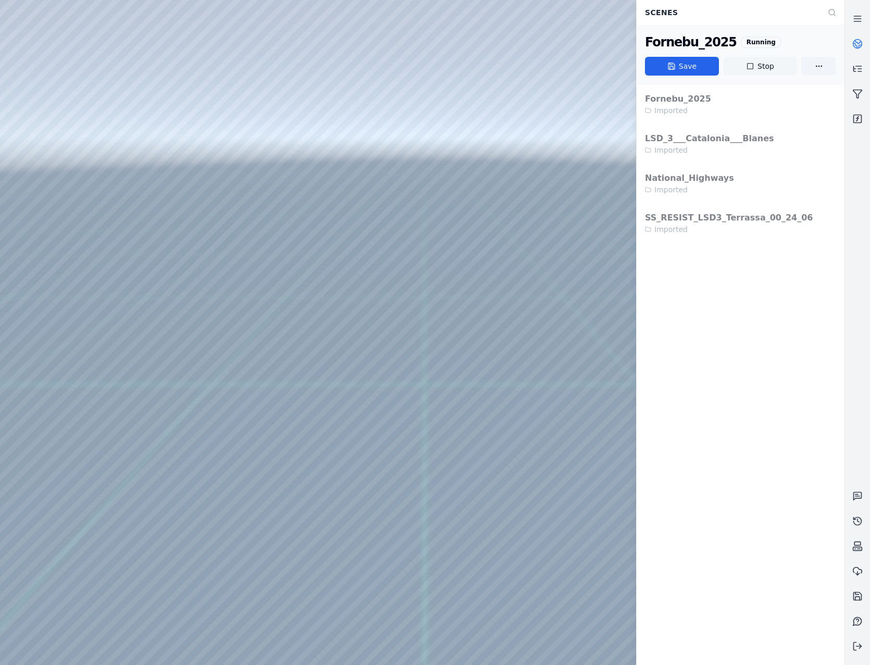
click at [756, 73] on button "Stop" at bounding box center [760, 66] width 74 height 19
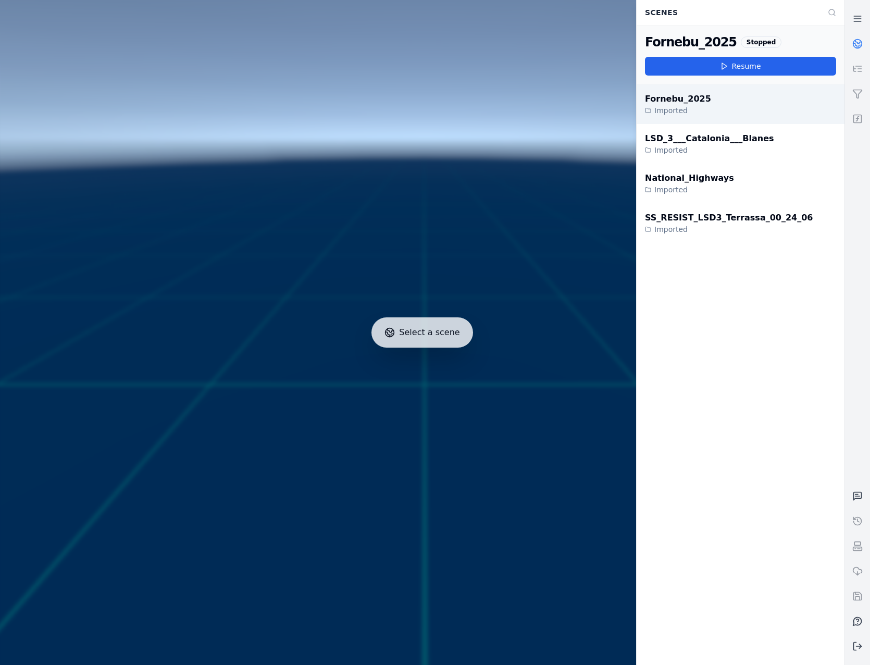
click at [661, 96] on div "Fornebu_2025" at bounding box center [678, 99] width 66 height 13
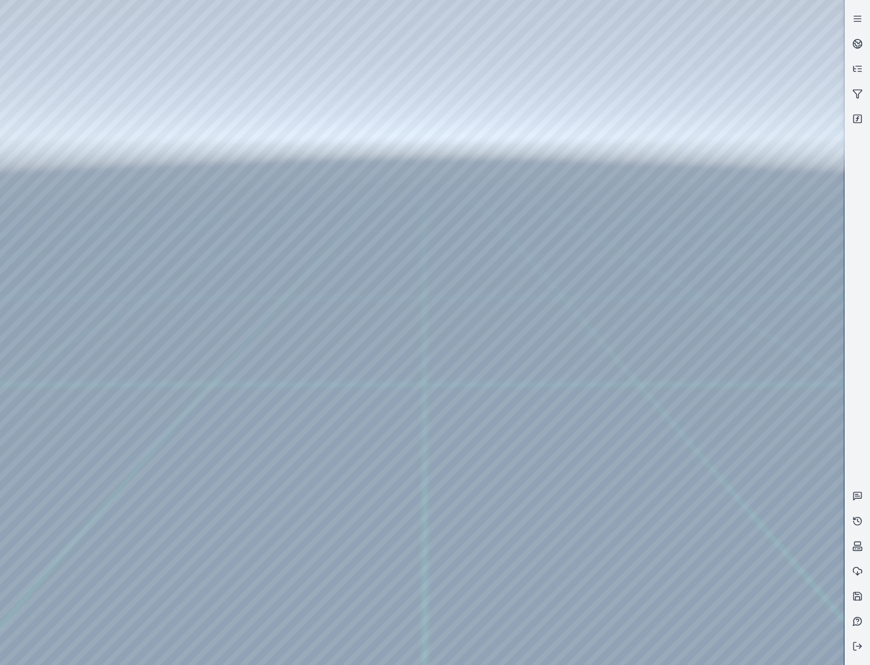
click at [38, 66] on div at bounding box center [422, 332] width 844 height 665
click at [79, 110] on div at bounding box center [422, 332] width 844 height 665
click at [319, 567] on div at bounding box center [422, 332] width 844 height 665
drag, startPoint x: 522, startPoint y: 452, endPoint x: 539, endPoint y: 440, distance: 20.5
click at [293, 509] on div at bounding box center [422, 332] width 844 height 665
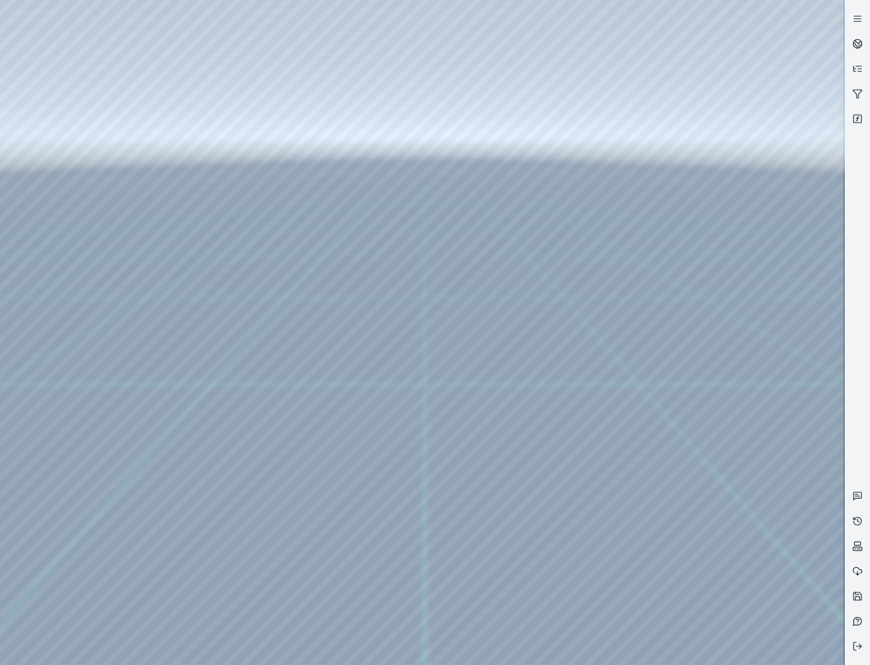
click at [269, 536] on div at bounding box center [422, 332] width 844 height 665
click at [520, 230] on div at bounding box center [422, 332] width 844 height 665
click at [518, 251] on div at bounding box center [422, 332] width 844 height 665
click at [519, 239] on div at bounding box center [422, 332] width 844 height 665
click at [519, 234] on div at bounding box center [422, 332] width 844 height 665
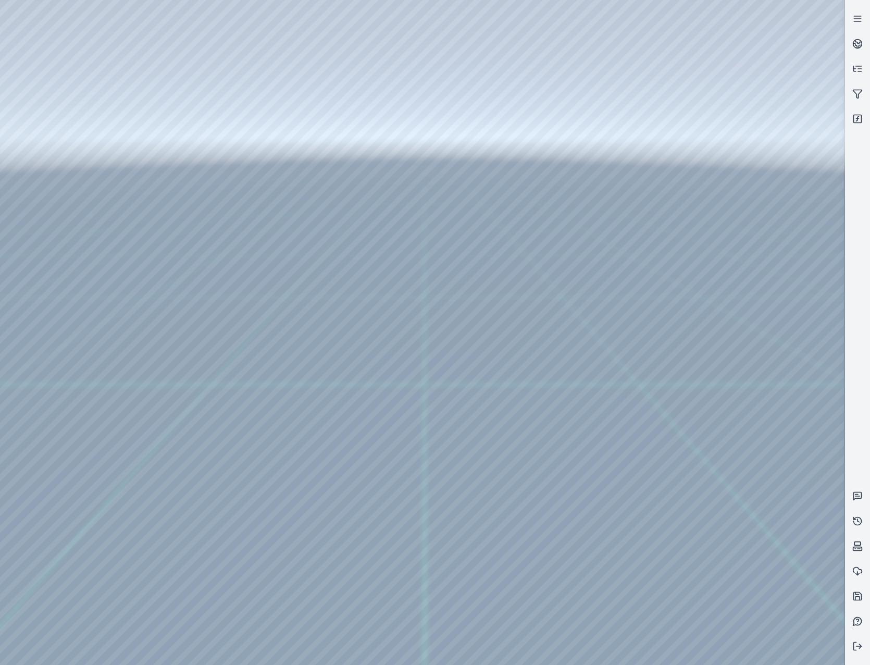
click at [516, 233] on div at bounding box center [422, 332] width 844 height 665
click at [516, 230] on div at bounding box center [422, 332] width 844 height 665
click at [512, 266] on div at bounding box center [422, 332] width 844 height 665
click at [565, 166] on div at bounding box center [422, 332] width 844 height 665
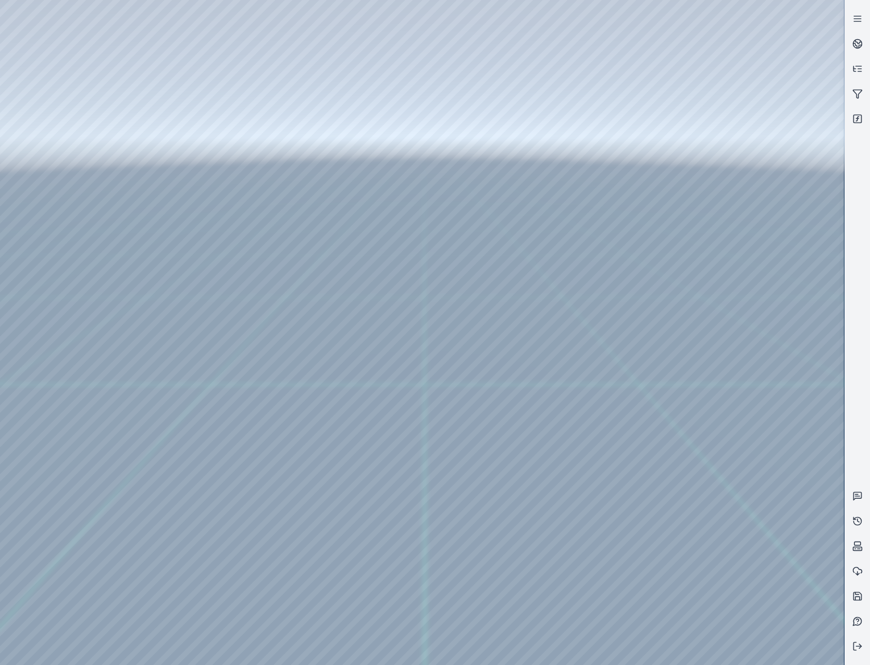
click at [86, 181] on div at bounding box center [422, 332] width 844 height 665
click at [107, 133] on div at bounding box center [422, 332] width 844 height 665
click at [332, 47] on div at bounding box center [422, 332] width 844 height 665
click at [262, 95] on div at bounding box center [422, 332] width 844 height 665
click at [696, 473] on div at bounding box center [422, 332] width 844 height 665
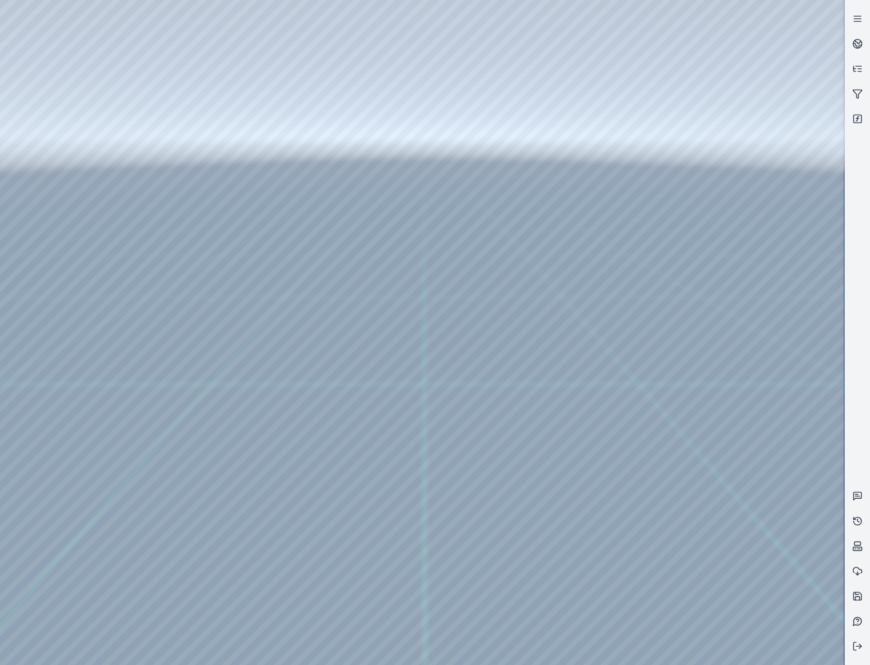
click at [710, 520] on div at bounding box center [422, 332] width 844 height 665
click at [251, 117] on div at bounding box center [422, 332] width 844 height 665
click at [754, 501] on div at bounding box center [422, 332] width 844 height 665
click at [738, 467] on div at bounding box center [422, 332] width 844 height 665
click at [731, 197] on div at bounding box center [422, 332] width 844 height 665
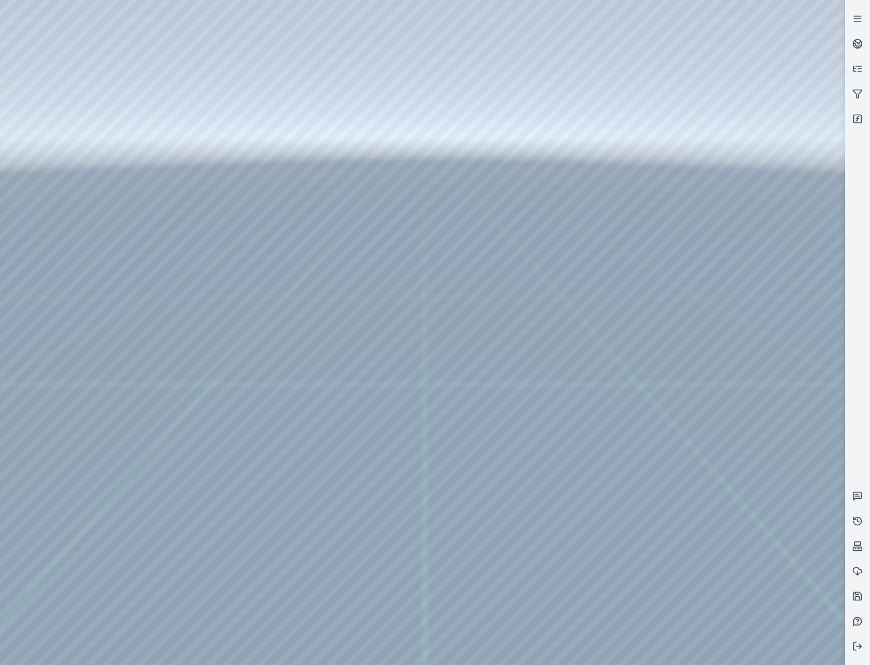
click at [749, 233] on div at bounding box center [422, 332] width 844 height 665
drag, startPoint x: 495, startPoint y: 476, endPoint x: 512, endPoint y: 489, distance: 21.2
click at [218, 111] on div at bounding box center [422, 332] width 844 height 665
click at [30, 133] on div at bounding box center [422, 332] width 844 height 665
click at [49, 166] on div at bounding box center [422, 332] width 844 height 665
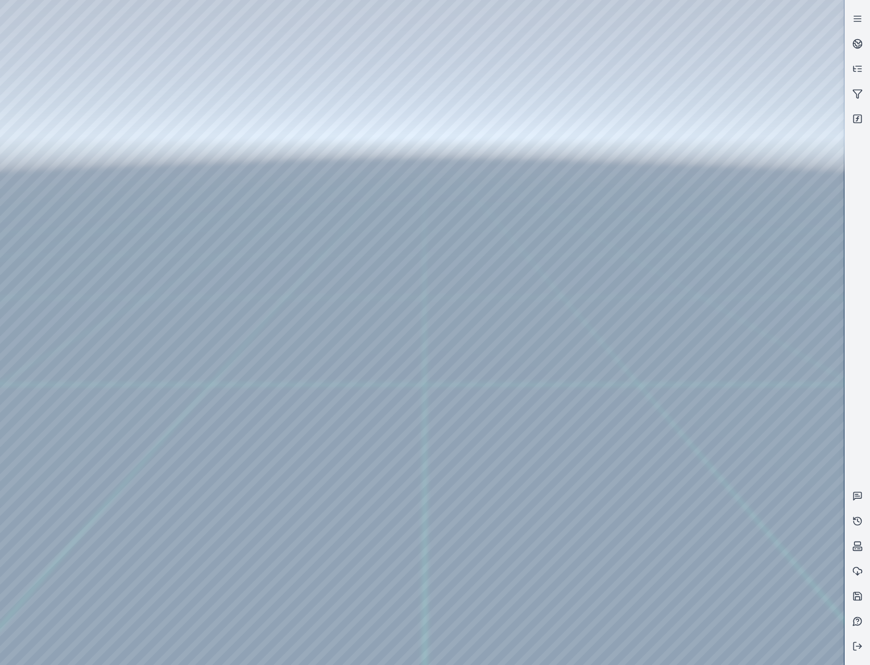
click at [56, 144] on div at bounding box center [422, 332] width 844 height 665
click at [275, 39] on div at bounding box center [422, 332] width 844 height 665
click at [242, 116] on div at bounding box center [422, 332] width 844 height 665
click at [712, 396] on div at bounding box center [422, 332] width 844 height 665
click at [721, 131] on div at bounding box center [422, 332] width 844 height 665
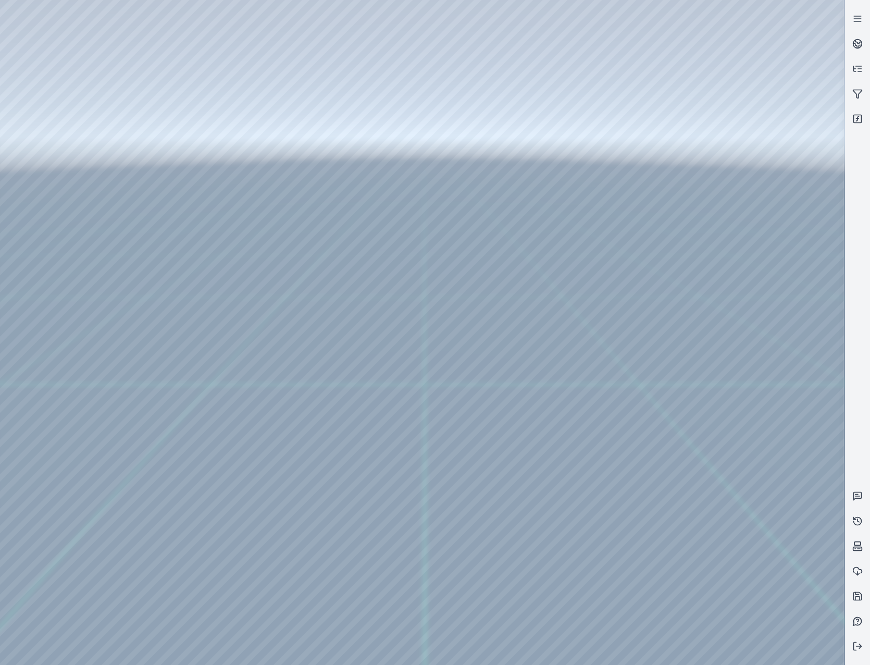
click at [731, 591] on div at bounding box center [422, 332] width 844 height 665
click at [730, 593] on div at bounding box center [422, 332] width 844 height 665
click at [723, 546] on div at bounding box center [422, 332] width 844 height 665
click at [738, 168] on div at bounding box center [422, 332] width 844 height 665
drag, startPoint x: 498, startPoint y: 470, endPoint x: 513, endPoint y: 475, distance: 15.5
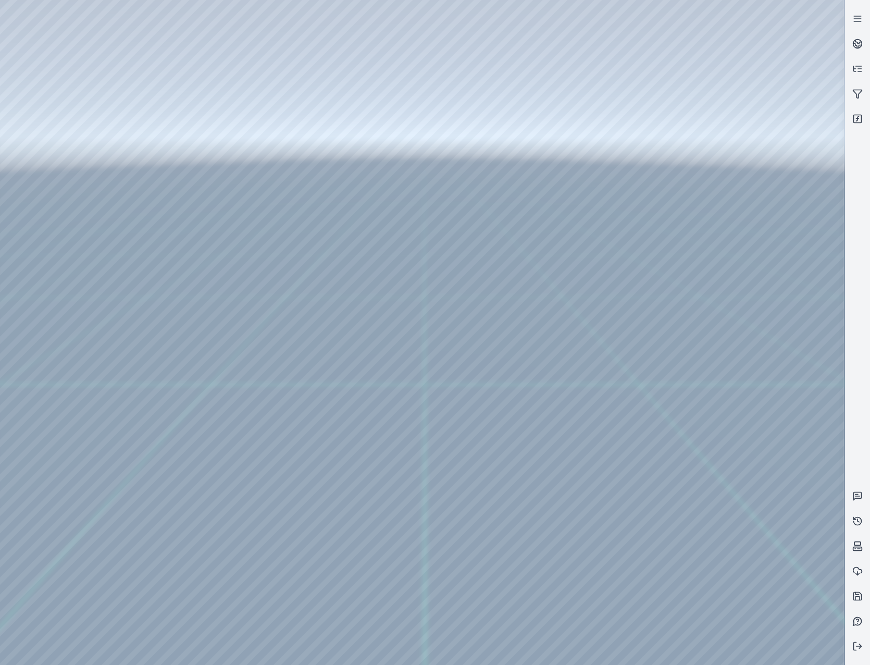
drag, startPoint x: 485, startPoint y: 495, endPoint x: 513, endPoint y: 390, distance: 109.1
drag, startPoint x: 502, startPoint y: 478, endPoint x: 513, endPoint y: 479, distance: 11.5
click at [153, 38] on div at bounding box center [422, 332] width 844 height 665
click at [858, 51] on link at bounding box center [857, 43] width 25 height 25
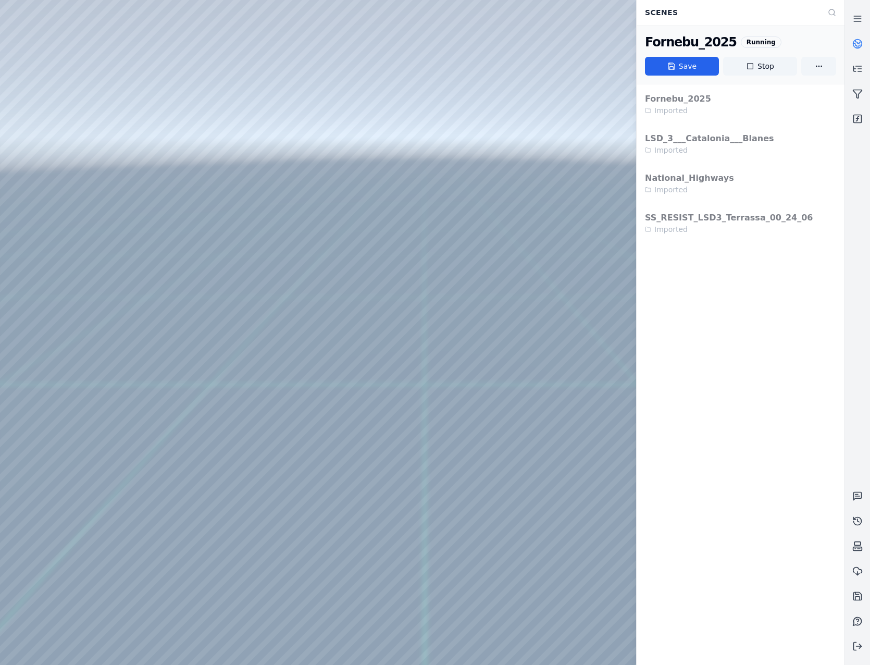
click at [858, 48] on circle at bounding box center [857, 44] width 9 height 9
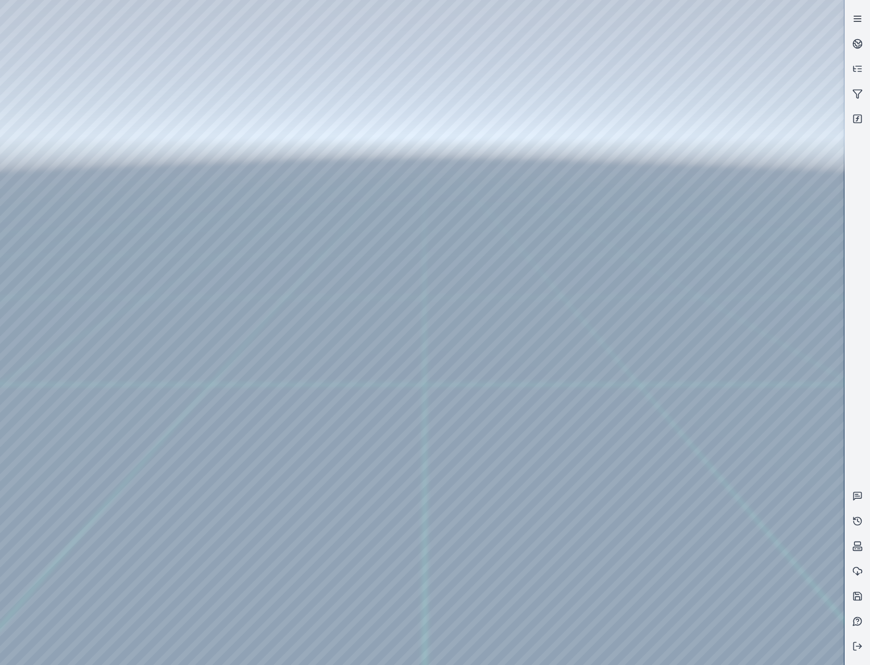
click at [857, 22] on icon at bounding box center [857, 19] width 10 height 10
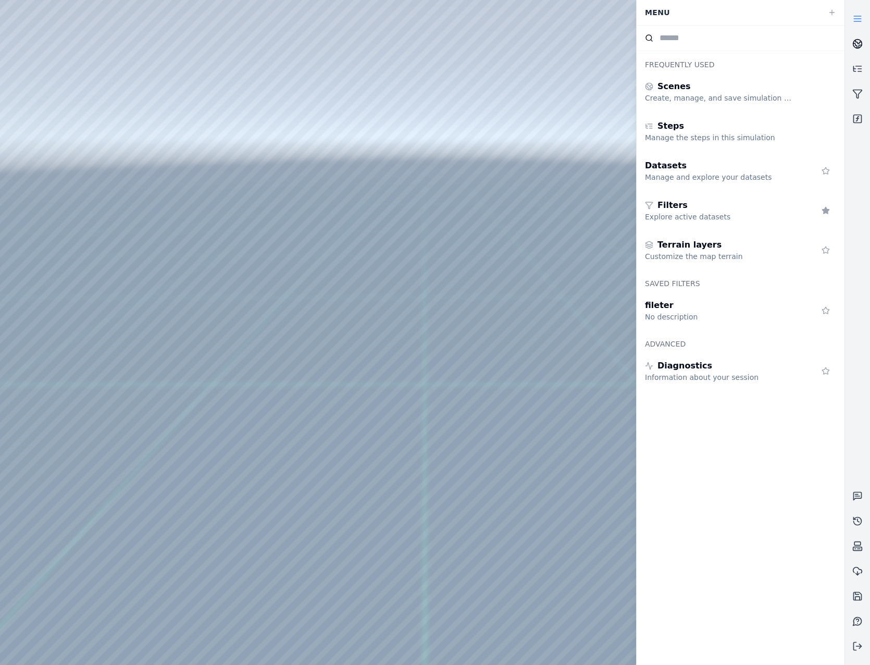
click at [853, 40] on icon at bounding box center [857, 44] width 10 height 10
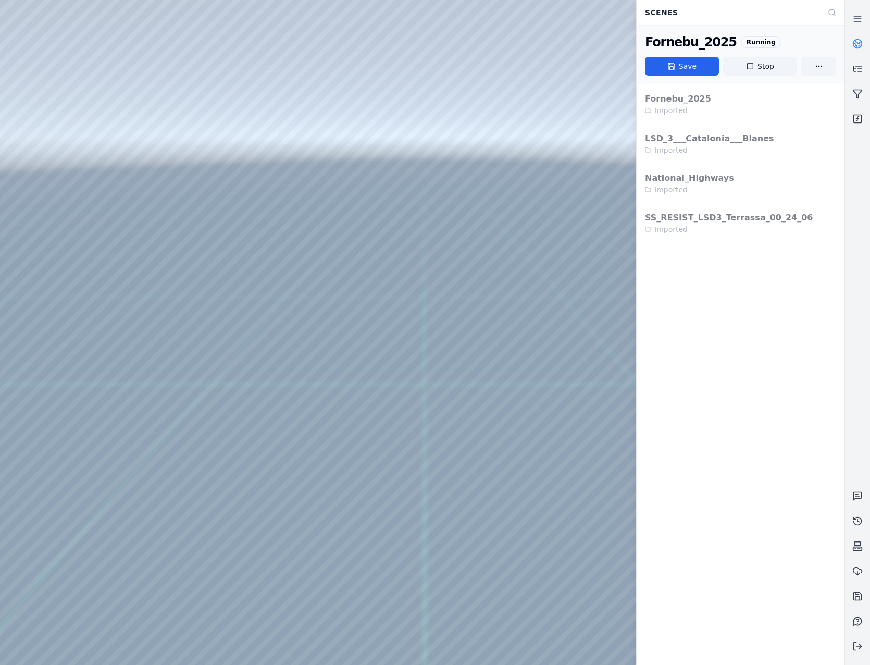
click at [853, 40] on icon at bounding box center [857, 44] width 10 height 10
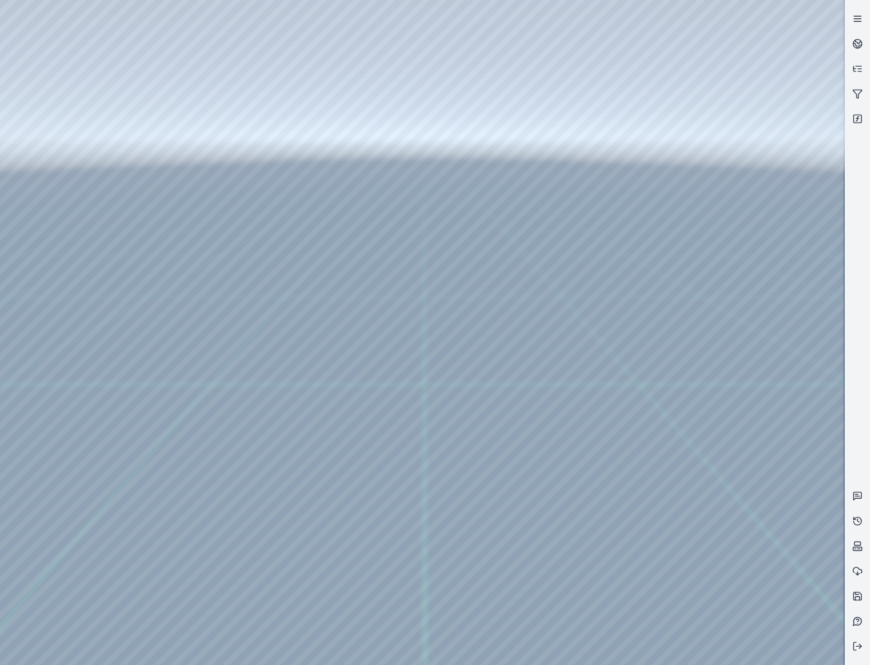
click at [857, 8] on link at bounding box center [857, 18] width 25 height 25
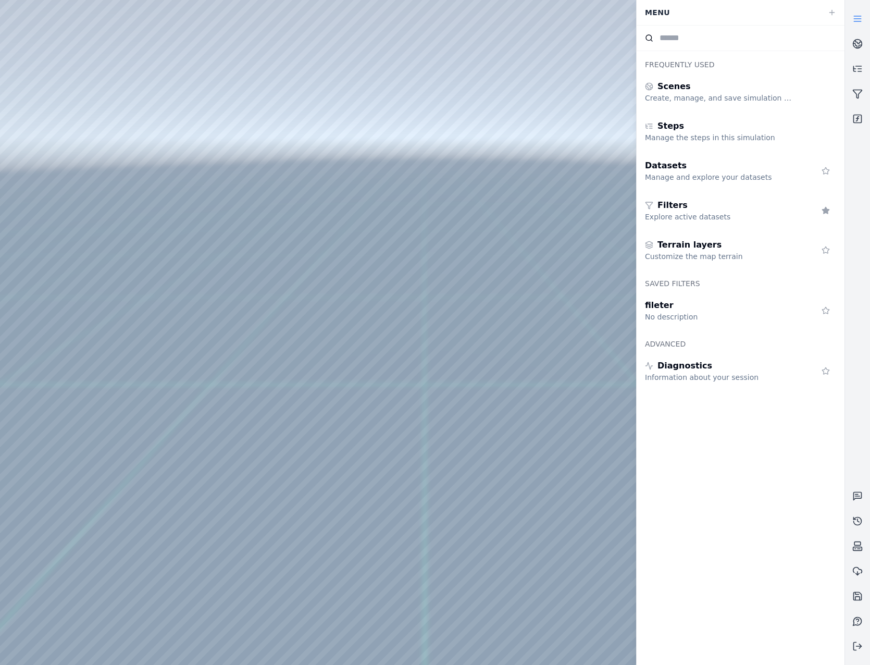
click at [859, 19] on line at bounding box center [857, 19] width 7 height 0
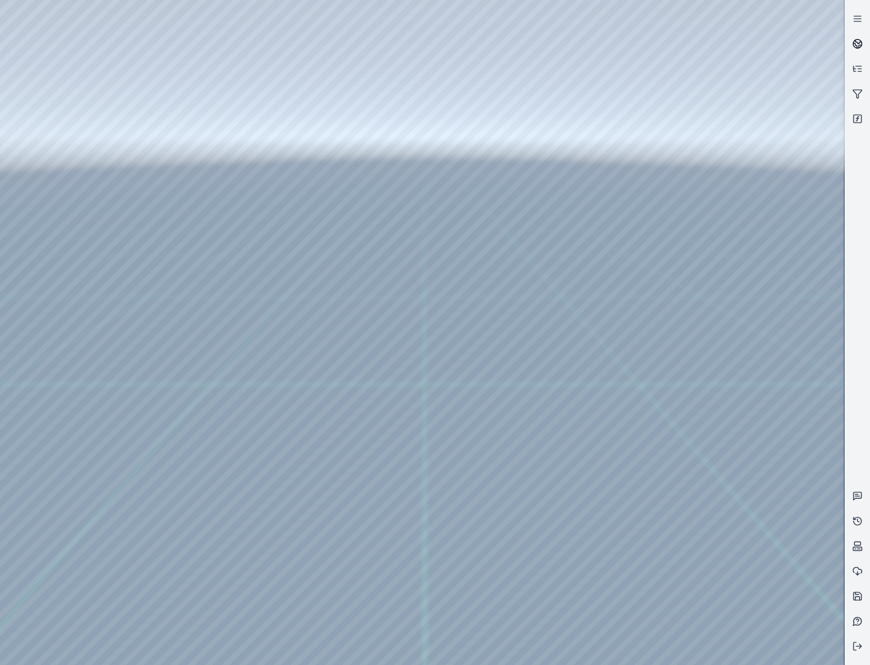
click at [856, 42] on icon at bounding box center [857, 44] width 10 height 10
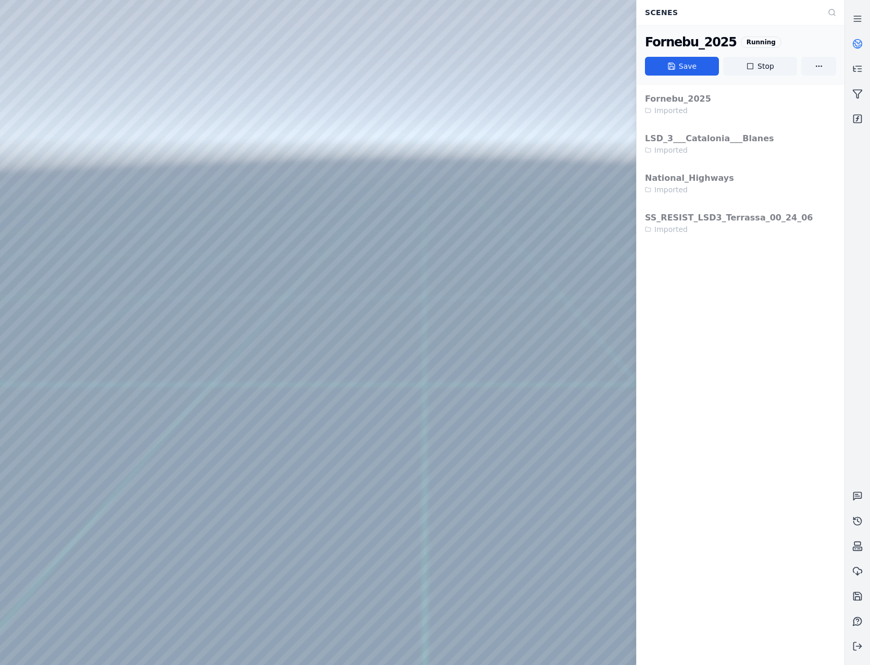
click at [856, 42] on icon at bounding box center [857, 44] width 10 height 10
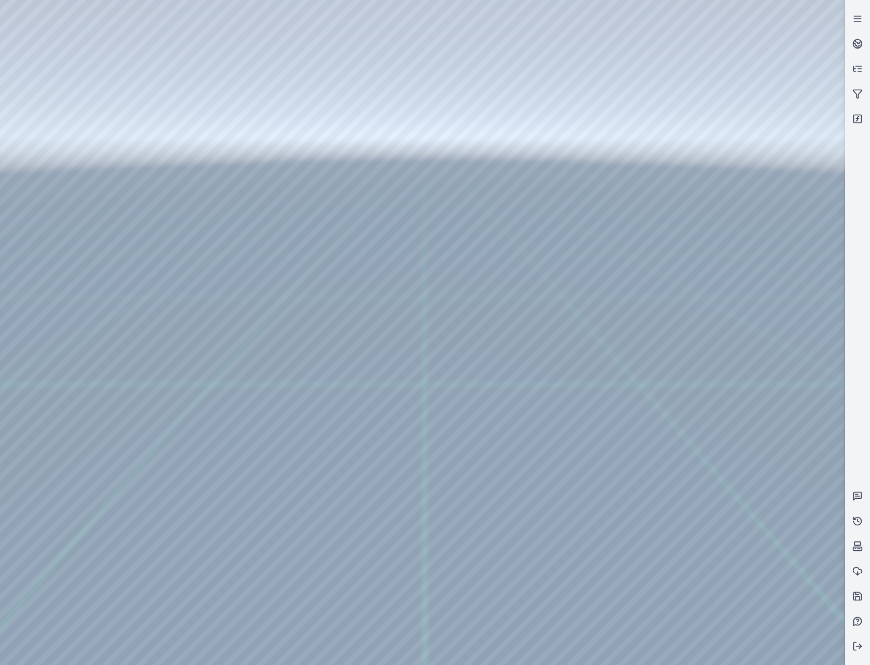
click at [577, 131] on div at bounding box center [422, 332] width 844 height 665
drag, startPoint x: 345, startPoint y: 412, endPoint x: 360, endPoint y: 436, distance: 27.8
drag, startPoint x: 578, startPoint y: 399, endPoint x: 535, endPoint y: 401, distance: 43.3
drag, startPoint x: 508, startPoint y: 387, endPoint x: 374, endPoint y: 479, distance: 162.9
drag, startPoint x: 520, startPoint y: 309, endPoint x: 470, endPoint y: 479, distance: 176.7
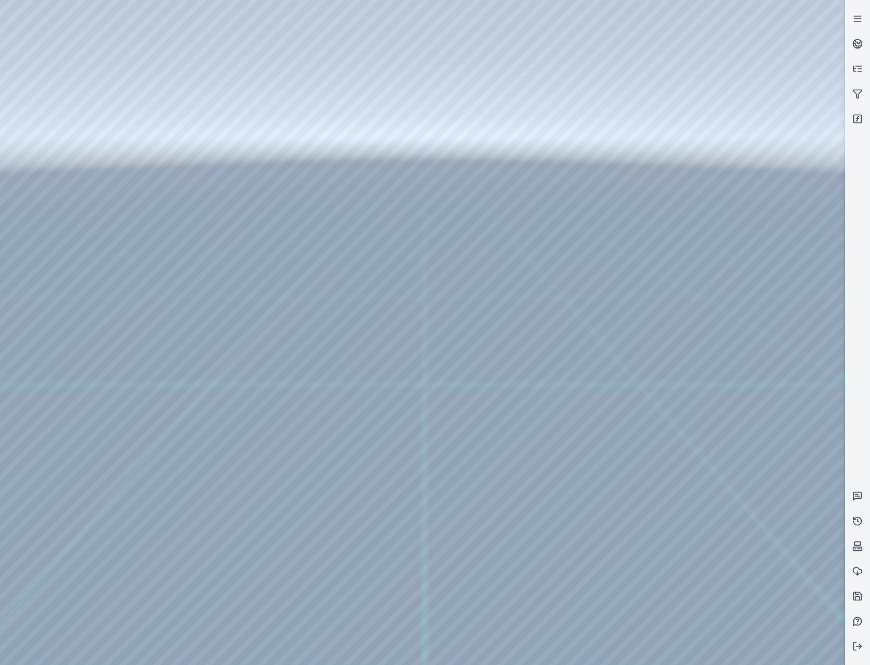
drag, startPoint x: 407, startPoint y: 332, endPoint x: 407, endPoint y: 374, distance: 41.7
drag, startPoint x: 378, startPoint y: 219, endPoint x: 549, endPoint y: 464, distance: 297.9
click at [72, 143] on div at bounding box center [422, 332] width 844 height 665
click at [225, 46] on div at bounding box center [422, 332] width 844 height 665
click at [220, 119] on div at bounding box center [422, 332] width 844 height 665
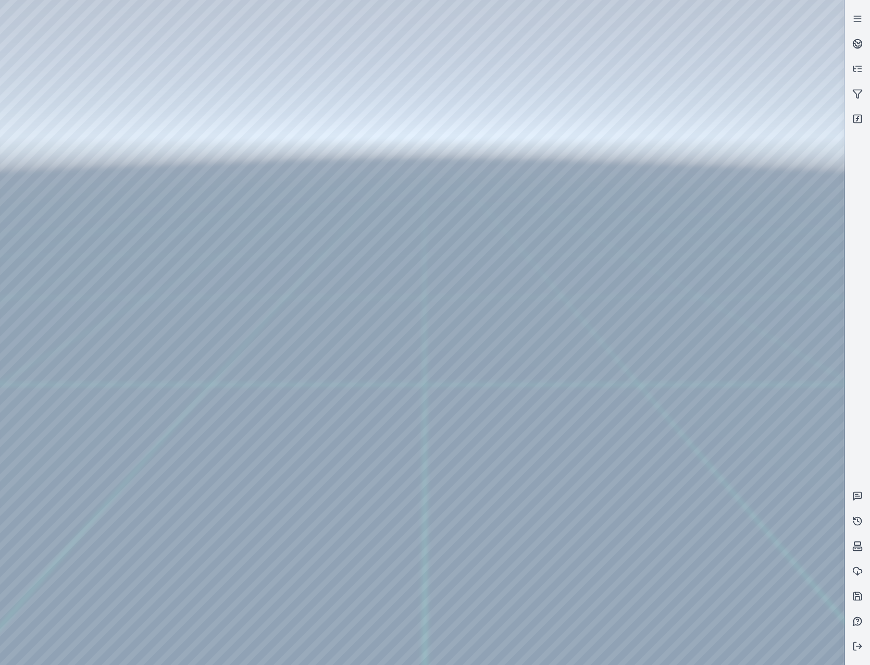
click at [222, 98] on div at bounding box center [422, 332] width 844 height 665
click at [218, 125] on div at bounding box center [422, 332] width 844 height 665
click at [755, 396] on div at bounding box center [422, 332] width 844 height 665
click at [760, 347] on div at bounding box center [422, 332] width 844 height 665
drag, startPoint x: 557, startPoint y: 400, endPoint x: 557, endPoint y: 389, distance: 11.5
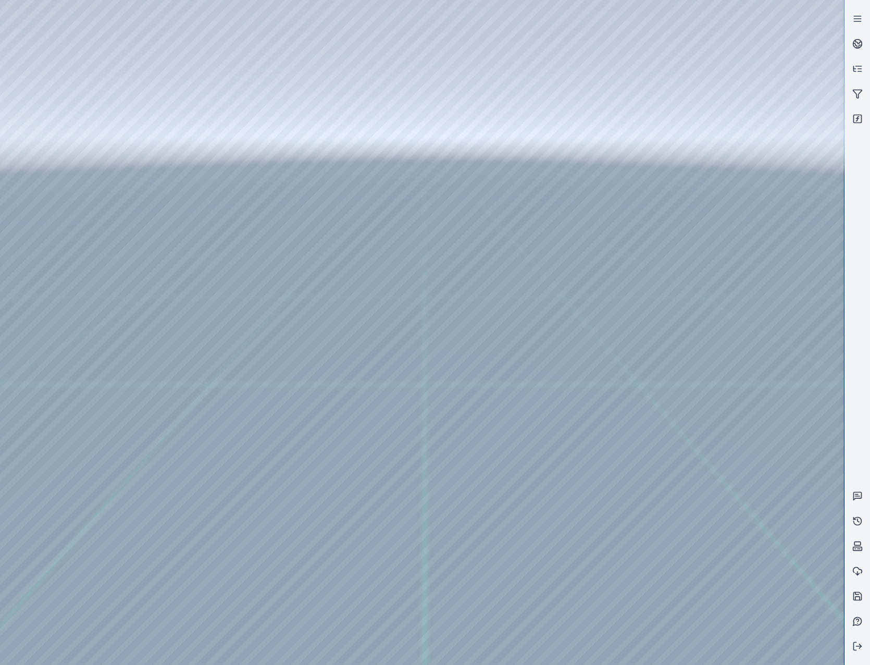
drag, startPoint x: 539, startPoint y: 385, endPoint x: 546, endPoint y: 274, distance: 111.7
click at [155, 43] on div at bounding box center [422, 332] width 844 height 665
click at [525, 341] on div at bounding box center [422, 332] width 844 height 665
drag, startPoint x: 538, startPoint y: 431, endPoint x: 492, endPoint y: 434, distance: 45.4
drag, startPoint x: 375, startPoint y: 429, endPoint x: 563, endPoint y: 259, distance: 253.1
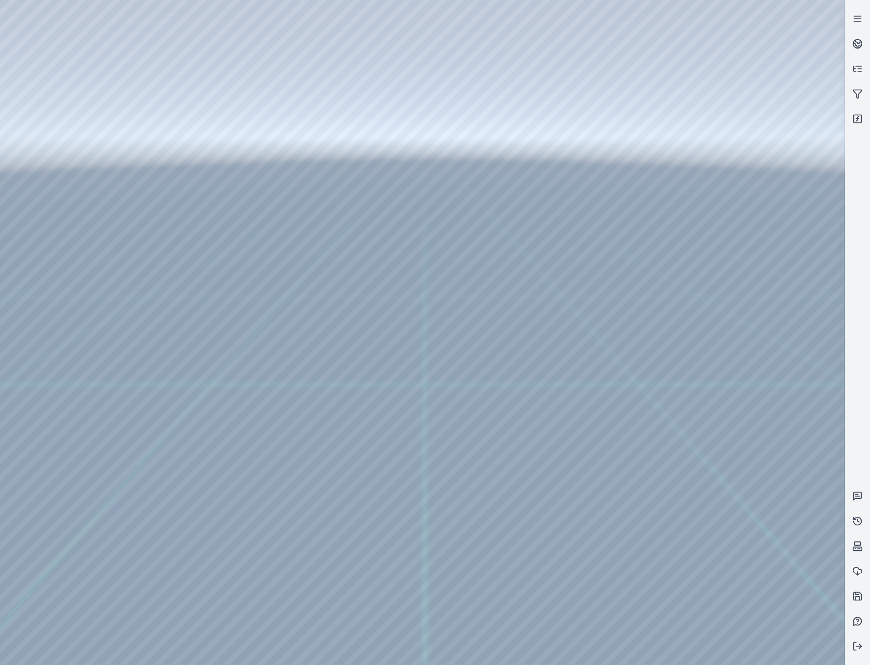
drag, startPoint x: 553, startPoint y: 475, endPoint x: 638, endPoint y: 445, distance: 90.1
drag, startPoint x: 491, startPoint y: 414, endPoint x: 519, endPoint y: 403, distance: 30.7
drag, startPoint x: 400, startPoint y: 319, endPoint x: 420, endPoint y: 511, distance: 192.3
drag, startPoint x: 502, startPoint y: 310, endPoint x: 282, endPoint y: 531, distance: 312.1
drag, startPoint x: 595, startPoint y: 411, endPoint x: 548, endPoint y: 413, distance: 46.9
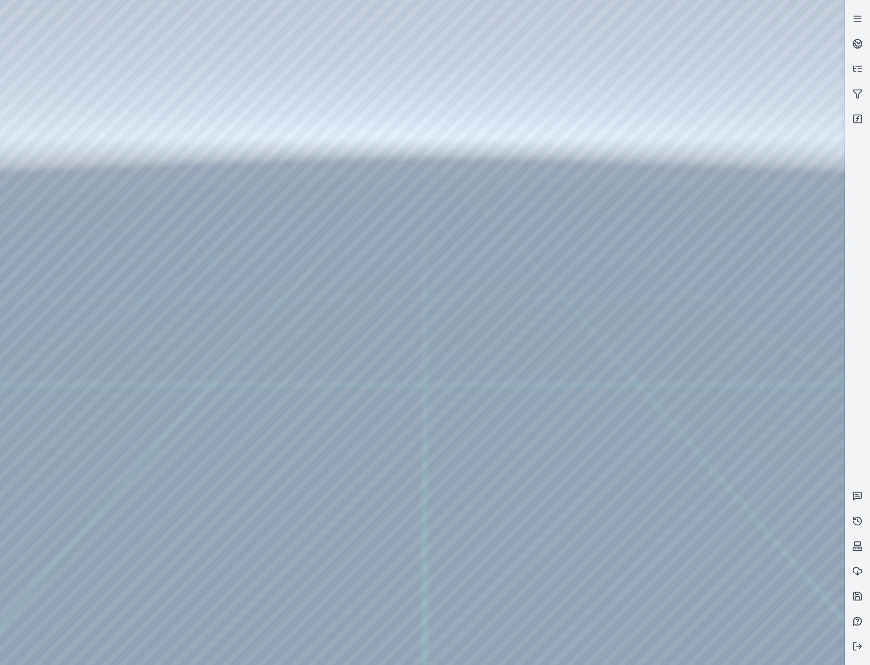
drag, startPoint x: 342, startPoint y: 391, endPoint x: 395, endPoint y: 394, distance: 53.8
drag, startPoint x: 238, startPoint y: 375, endPoint x: 710, endPoint y: 377, distance: 472.6
drag, startPoint x: 525, startPoint y: 418, endPoint x: 729, endPoint y: 350, distance: 215.2
drag, startPoint x: 646, startPoint y: 401, endPoint x: 681, endPoint y: 382, distance: 40.1
drag, startPoint x: 543, startPoint y: 404, endPoint x: 632, endPoint y: 353, distance: 102.7
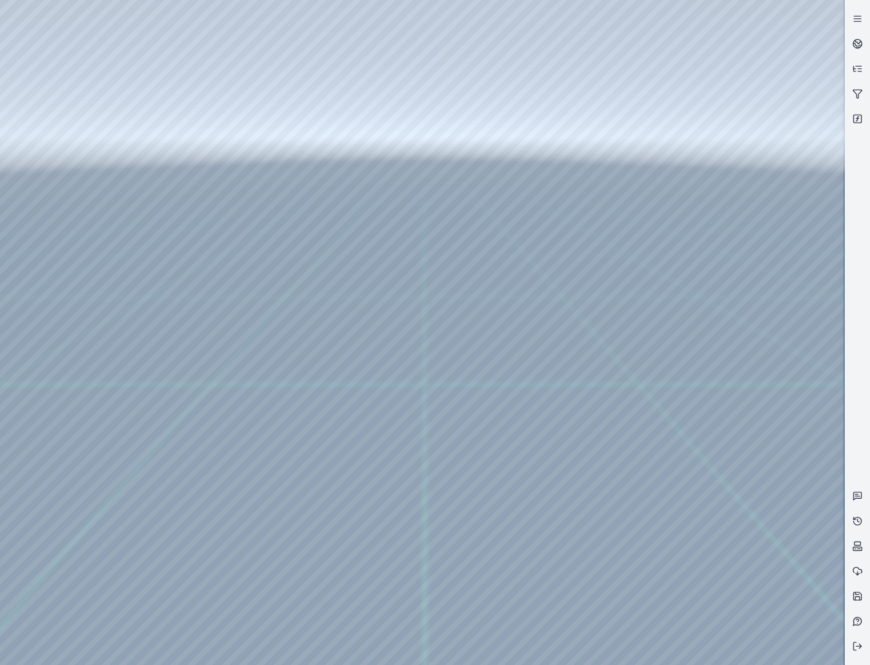
click at [54, 135] on div at bounding box center [422, 332] width 844 height 665
click at [206, 40] on div at bounding box center [422, 332] width 844 height 665
click at [221, 120] on div at bounding box center [422, 332] width 844 height 665
click at [745, 319] on div at bounding box center [422, 332] width 844 height 665
click at [751, 321] on div at bounding box center [422, 332] width 844 height 665
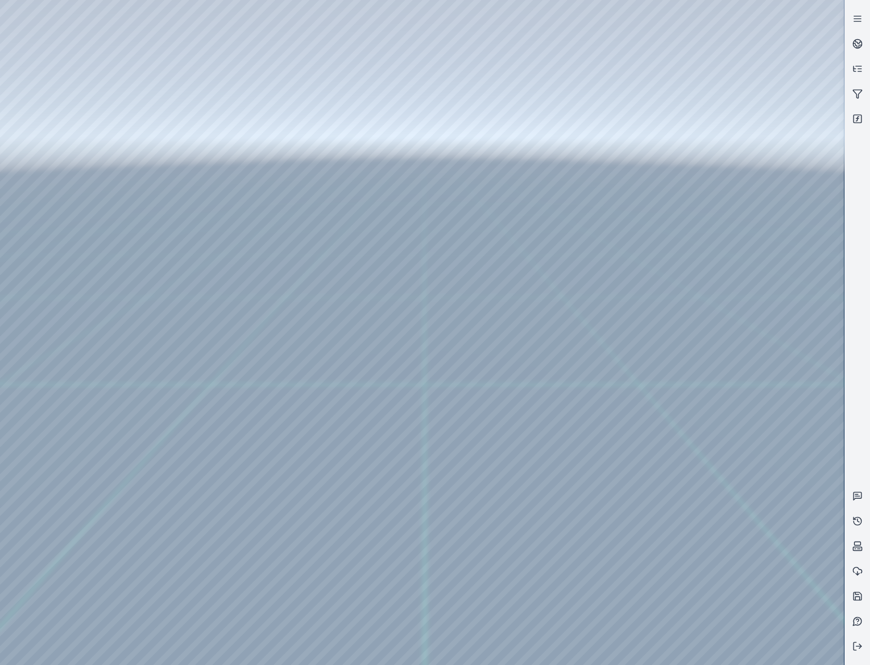
click at [778, 362] on div at bounding box center [422, 332] width 844 height 665
click at [747, 323] on div at bounding box center [422, 332] width 844 height 665
click at [751, 325] on div at bounding box center [422, 332] width 844 height 665
click at [751, 327] on div at bounding box center [422, 332] width 844 height 665
click at [760, 324] on div at bounding box center [422, 332] width 844 height 665
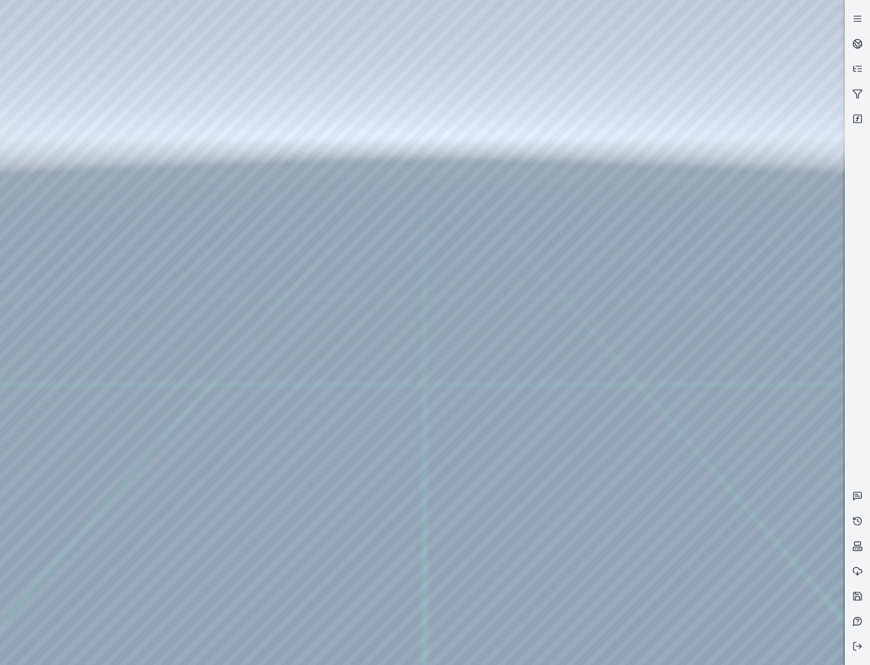
drag, startPoint x: 562, startPoint y: 382, endPoint x: 527, endPoint y: 384, distance: 34.9
drag, startPoint x: 565, startPoint y: 416, endPoint x: 420, endPoint y: 438, distance: 146.5
click at [153, 40] on div at bounding box center [422, 332] width 844 height 665
drag, startPoint x: 381, startPoint y: 338, endPoint x: 344, endPoint y: 315, distance: 43.5
drag, startPoint x: 335, startPoint y: 440, endPoint x: 449, endPoint y: 370, distance: 133.3
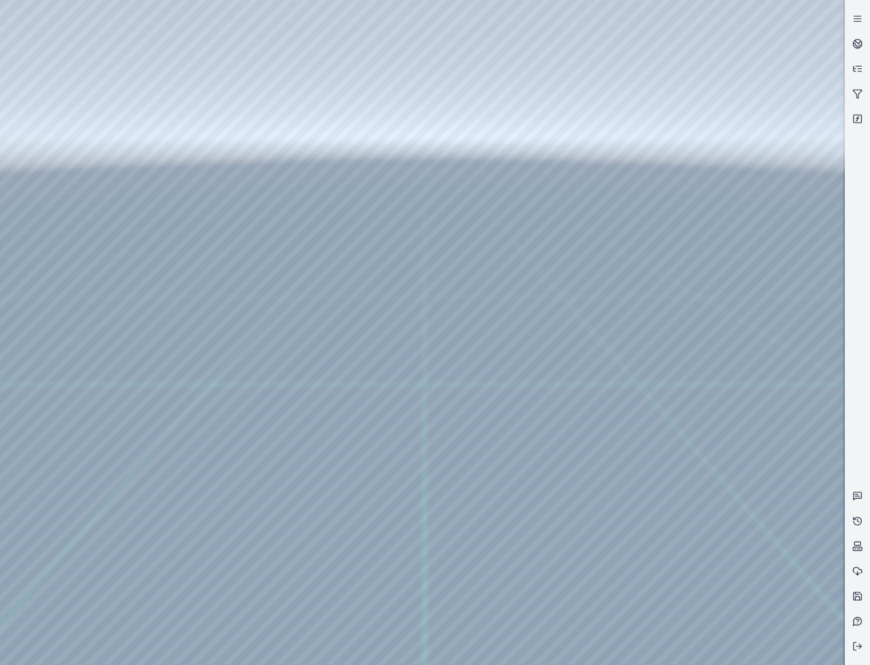
click at [723, 331] on div at bounding box center [422, 332] width 844 height 665
click at [733, 321] on div at bounding box center [422, 332] width 844 height 665
click at [739, 326] on div at bounding box center [422, 332] width 844 height 665
drag, startPoint x: 462, startPoint y: 377, endPoint x: 494, endPoint y: 483, distance: 111.2
drag, startPoint x: 342, startPoint y: 374, endPoint x: 456, endPoint y: 505, distance: 173.9
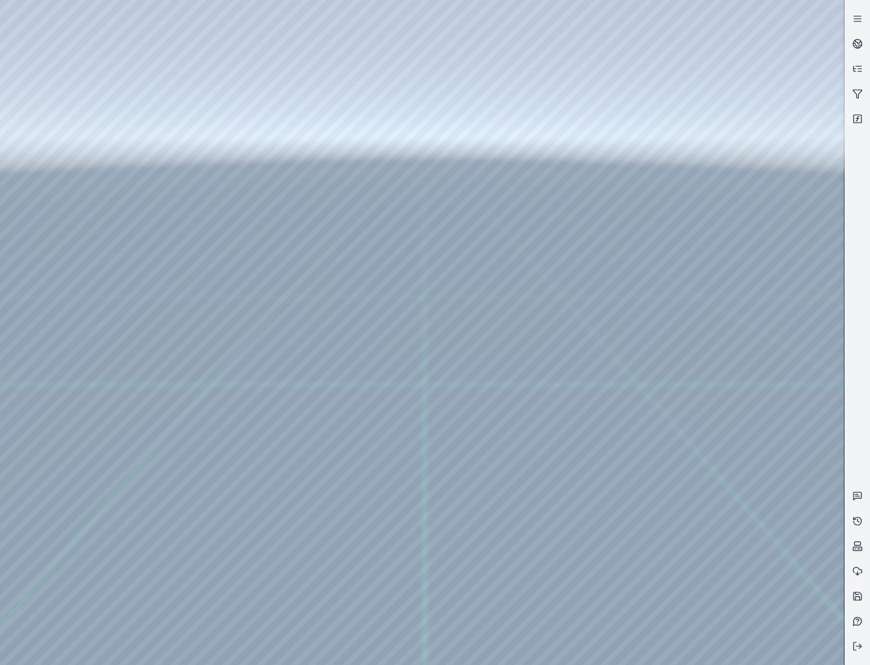
drag, startPoint x: 426, startPoint y: 362, endPoint x: 484, endPoint y: 390, distance: 64.8
drag, startPoint x: 535, startPoint y: 383, endPoint x: 534, endPoint y: 396, distance: 13.1
drag, startPoint x: 488, startPoint y: 365, endPoint x: 424, endPoint y: 282, distance: 104.8
drag, startPoint x: 518, startPoint y: 377, endPoint x: 520, endPoint y: 217, distance: 159.4
drag, startPoint x: 355, startPoint y: 300, endPoint x: 376, endPoint y: 429, distance: 131.4
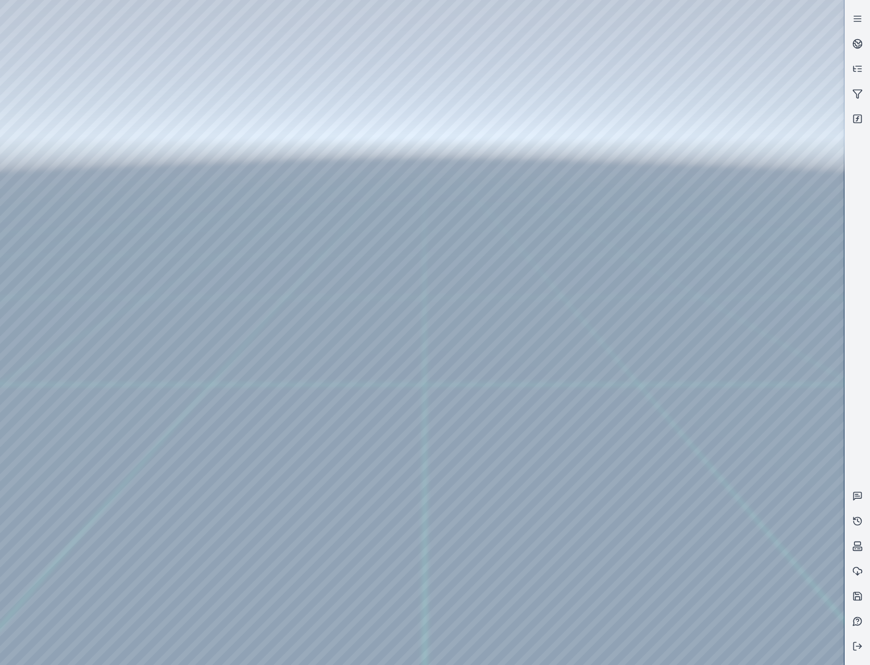
drag, startPoint x: 485, startPoint y: 287, endPoint x: 479, endPoint y: 473, distance: 186.6
drag, startPoint x: 504, startPoint y: 308, endPoint x: 481, endPoint y: 457, distance: 151.2
drag, startPoint x: 420, startPoint y: 316, endPoint x: 560, endPoint y: 458, distance: 200.1
drag, startPoint x: 389, startPoint y: 334, endPoint x: 398, endPoint y: 324, distance: 14.0
drag, startPoint x: 352, startPoint y: 327, endPoint x: 439, endPoint y: 293, distance: 93.2
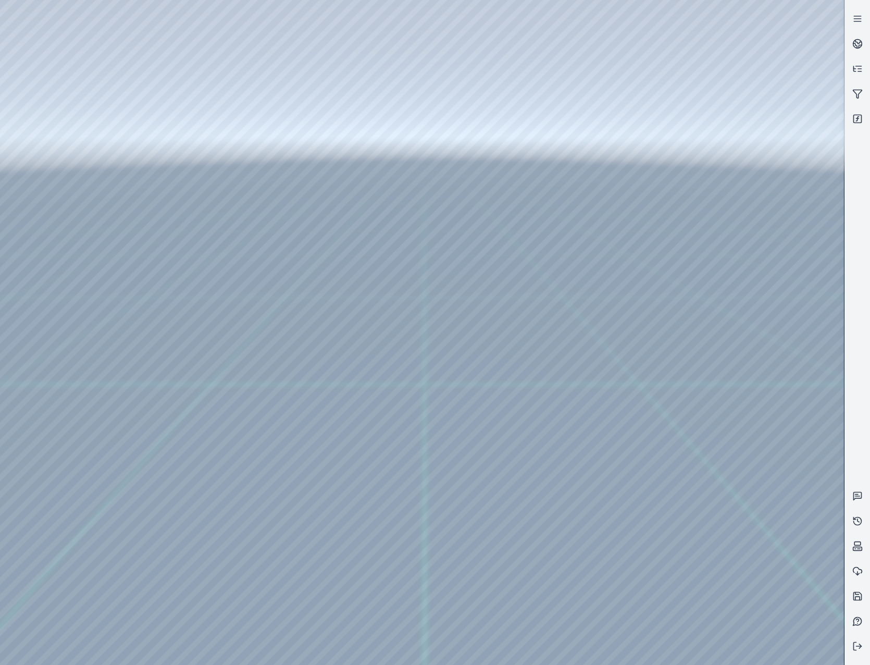
drag, startPoint x: 413, startPoint y: 359, endPoint x: 410, endPoint y: 345, distance: 14.4
drag, startPoint x: 529, startPoint y: 425, endPoint x: 521, endPoint y: 416, distance: 11.4
drag, startPoint x: 283, startPoint y: 279, endPoint x: 291, endPoint y: 279, distance: 7.8
drag, startPoint x: 291, startPoint y: 279, endPoint x: 244, endPoint y: 323, distance: 64.1
drag, startPoint x: 348, startPoint y: 377, endPoint x: 342, endPoint y: 540, distance: 163.2
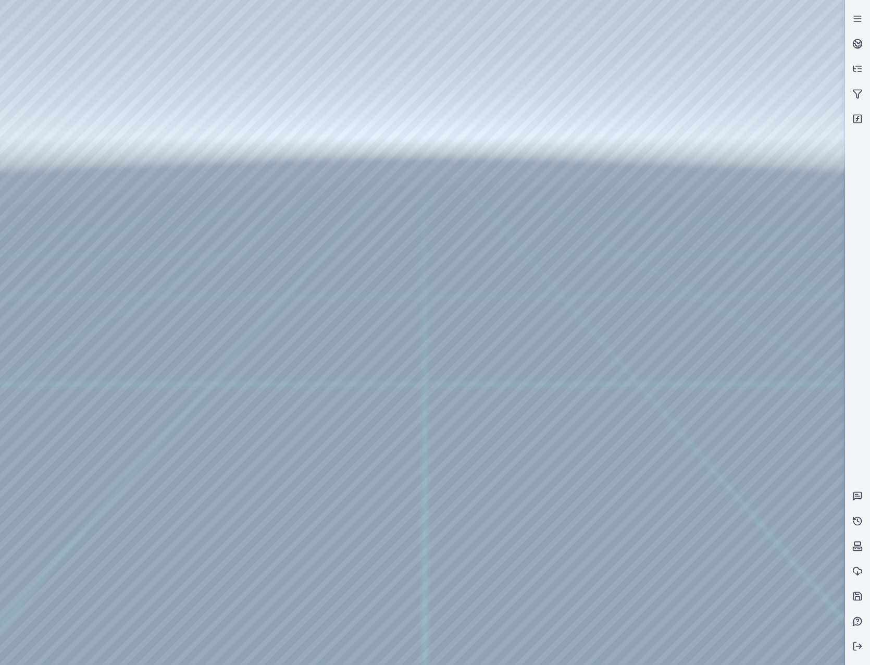
drag, startPoint x: 492, startPoint y: 330, endPoint x: 402, endPoint y: 353, distance: 93.5
drag, startPoint x: 260, startPoint y: 439, endPoint x: 298, endPoint y: 530, distance: 99.1
drag, startPoint x: 455, startPoint y: 352, endPoint x: 338, endPoint y: 438, distance: 145.1
drag, startPoint x: 342, startPoint y: 473, endPoint x: 328, endPoint y: 502, distance: 32.6
drag, startPoint x: 494, startPoint y: 413, endPoint x: 455, endPoint y: 385, distance: 47.8
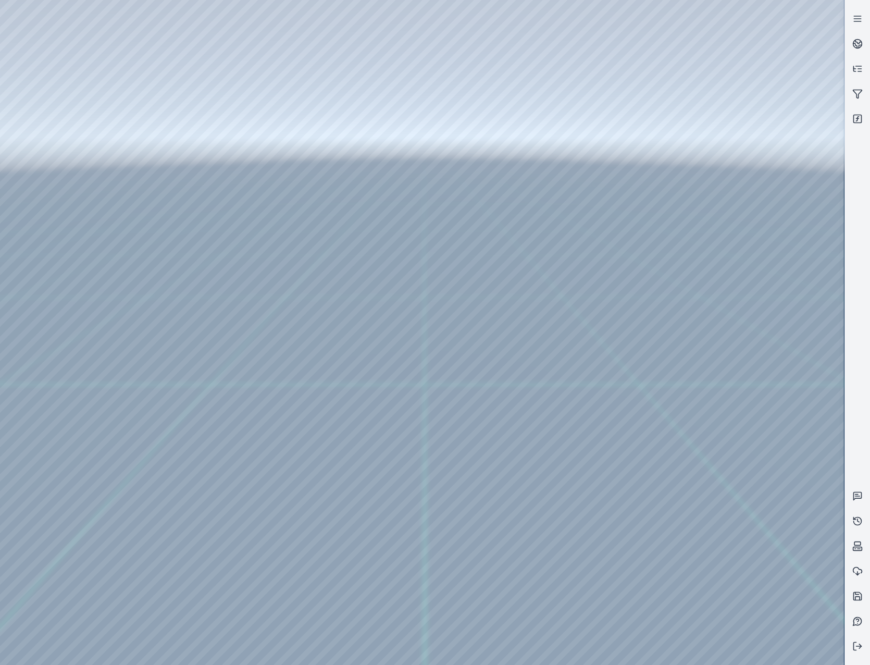
drag, startPoint x: 448, startPoint y: 505, endPoint x: 506, endPoint y: 499, distance: 58.2
drag, startPoint x: 361, startPoint y: 426, endPoint x: 337, endPoint y: 441, distance: 28.1
drag, startPoint x: 305, startPoint y: 502, endPoint x: 306, endPoint y: 530, distance: 28.2
drag, startPoint x: 253, startPoint y: 488, endPoint x: 492, endPoint y: 417, distance: 249.8
drag, startPoint x: 254, startPoint y: 404, endPoint x: 444, endPoint y: 359, distance: 195.0
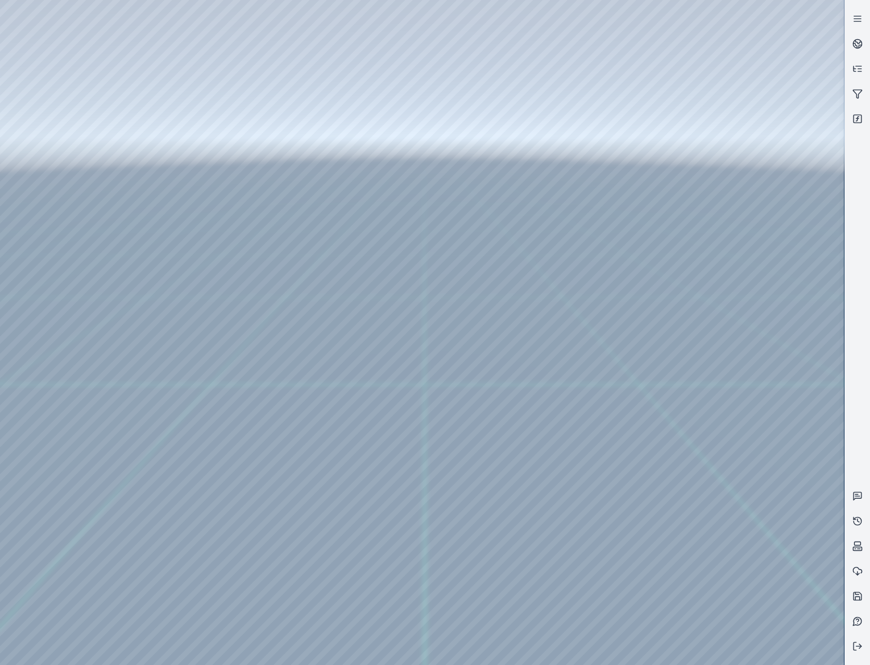
drag, startPoint x: 349, startPoint y: 341, endPoint x: 385, endPoint y: 234, distance: 112.9
drag, startPoint x: 435, startPoint y: 384, endPoint x: 416, endPoint y: 380, distance: 19.2
drag, startPoint x: 413, startPoint y: 377, endPoint x: 407, endPoint y: 357, distance: 21.1
drag, startPoint x: 539, startPoint y: 334, endPoint x: 93, endPoint y: 328, distance: 446.0
drag, startPoint x: 438, startPoint y: 334, endPoint x: 113, endPoint y: 341, distance: 324.7
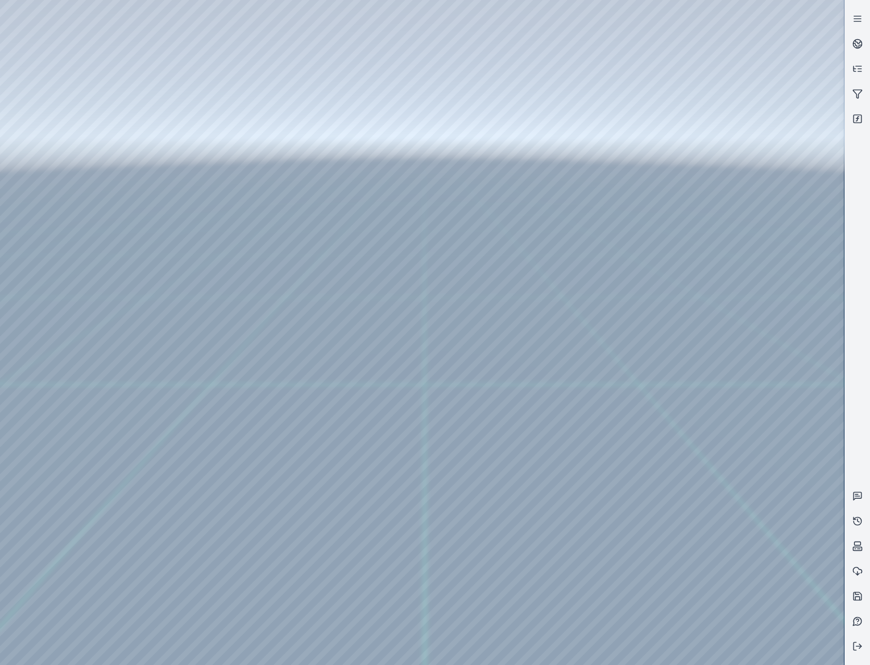
drag, startPoint x: 346, startPoint y: 414, endPoint x: 241, endPoint y: 489, distance: 128.8
drag, startPoint x: 409, startPoint y: 435, endPoint x: 382, endPoint y: 443, distance: 27.8
drag, startPoint x: 317, startPoint y: 457, endPoint x: 195, endPoint y: 549, distance: 151.8
drag, startPoint x: 360, startPoint y: 501, endPoint x: 316, endPoint y: 481, distance: 47.8
drag, startPoint x: 425, startPoint y: 502, endPoint x: 389, endPoint y: 501, distance: 36.0
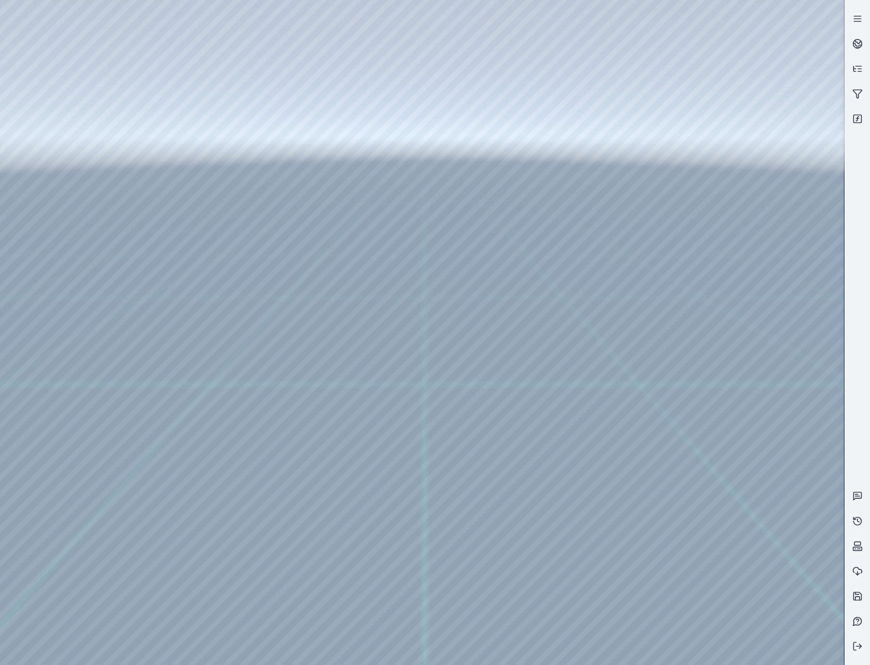
drag, startPoint x: 405, startPoint y: 507, endPoint x: 241, endPoint y: 425, distance: 183.4
drag, startPoint x: 429, startPoint y: 514, endPoint x: 372, endPoint y: 516, distance: 56.8
drag, startPoint x: 427, startPoint y: 511, endPoint x: 382, endPoint y: 626, distance: 123.6
drag, startPoint x: 413, startPoint y: 527, endPoint x: 408, endPoint y: 539, distance: 13.1
drag, startPoint x: 383, startPoint y: 436, endPoint x: 344, endPoint y: 435, distance: 38.6
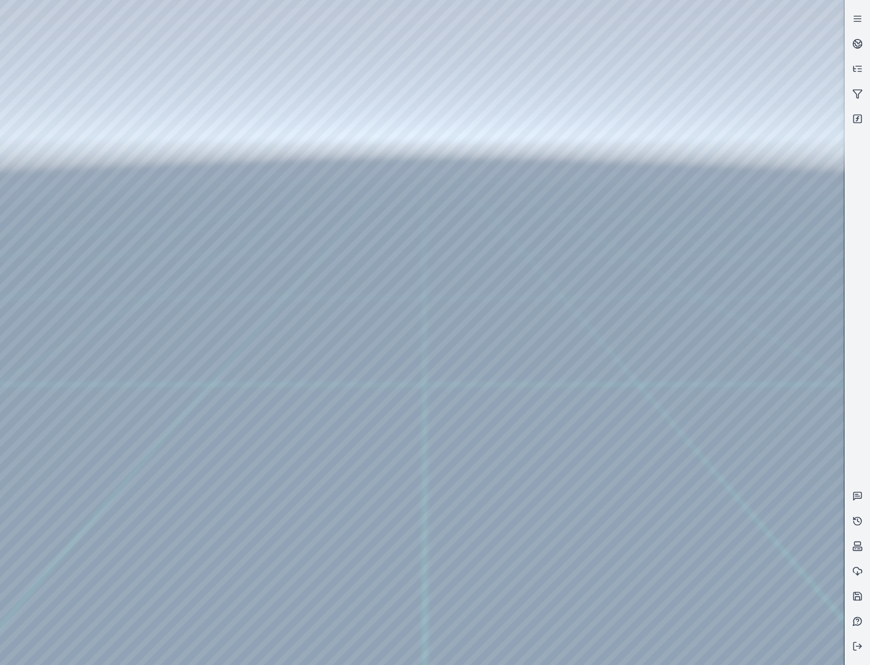
drag, startPoint x: 432, startPoint y: 440, endPoint x: 246, endPoint y: 387, distance: 193.4
drag, startPoint x: 181, startPoint y: 396, endPoint x: 235, endPoint y: 395, distance: 53.7
drag, startPoint x: 326, startPoint y: 491, endPoint x: 290, endPoint y: 329, distance: 166.5
drag, startPoint x: 320, startPoint y: 418, endPoint x: 398, endPoint y: 417, distance: 77.6
drag, startPoint x: 413, startPoint y: 488, endPoint x: 445, endPoint y: 475, distance: 35.3
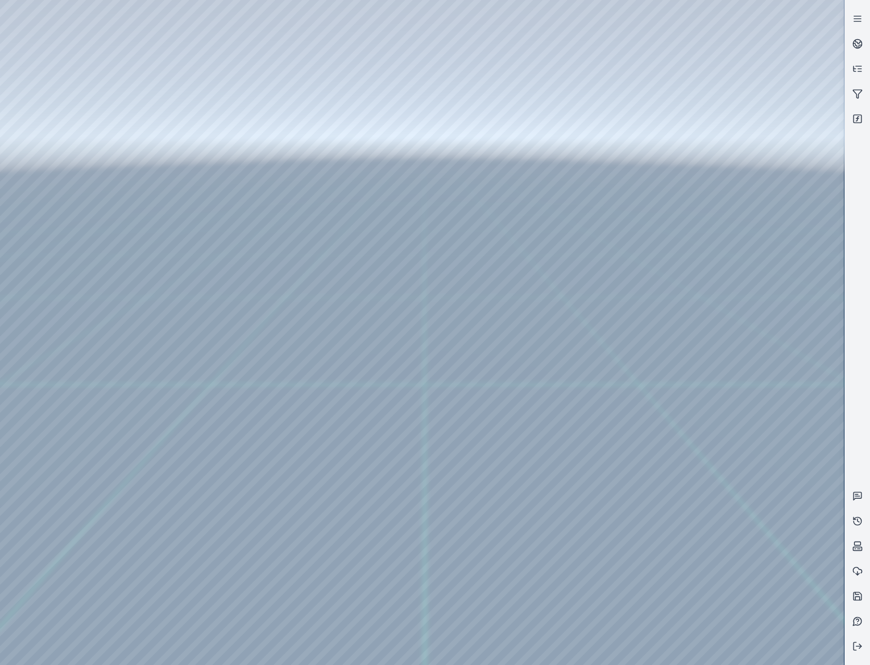
drag, startPoint x: 304, startPoint y: 418, endPoint x: 456, endPoint y: 464, distance: 158.9
drag, startPoint x: 342, startPoint y: 422, endPoint x: 385, endPoint y: 417, distance: 42.5
drag, startPoint x: 336, startPoint y: 430, endPoint x: 349, endPoint y: 428, distance: 13.1
drag, startPoint x: 324, startPoint y: 416, endPoint x: 382, endPoint y: 423, distance: 59.3
drag, startPoint x: 475, startPoint y: 418, endPoint x: 206, endPoint y: 479, distance: 275.7
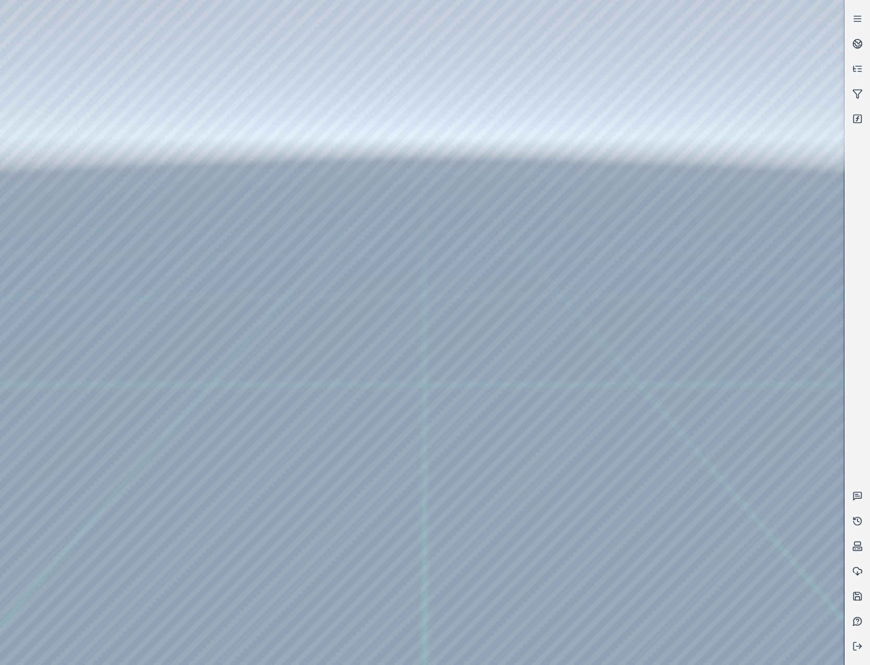
drag, startPoint x: 332, startPoint y: 467, endPoint x: 265, endPoint y: 538, distance: 97.7
drag, startPoint x: 276, startPoint y: 383, endPoint x: 465, endPoint y: 307, distance: 204.3
drag, startPoint x: 156, startPoint y: 393, endPoint x: 427, endPoint y: 407, distance: 271.3
drag, startPoint x: 246, startPoint y: 501, endPoint x: 382, endPoint y: 495, distance: 136.1
drag, startPoint x: 310, startPoint y: 486, endPoint x: 526, endPoint y: 385, distance: 238.9
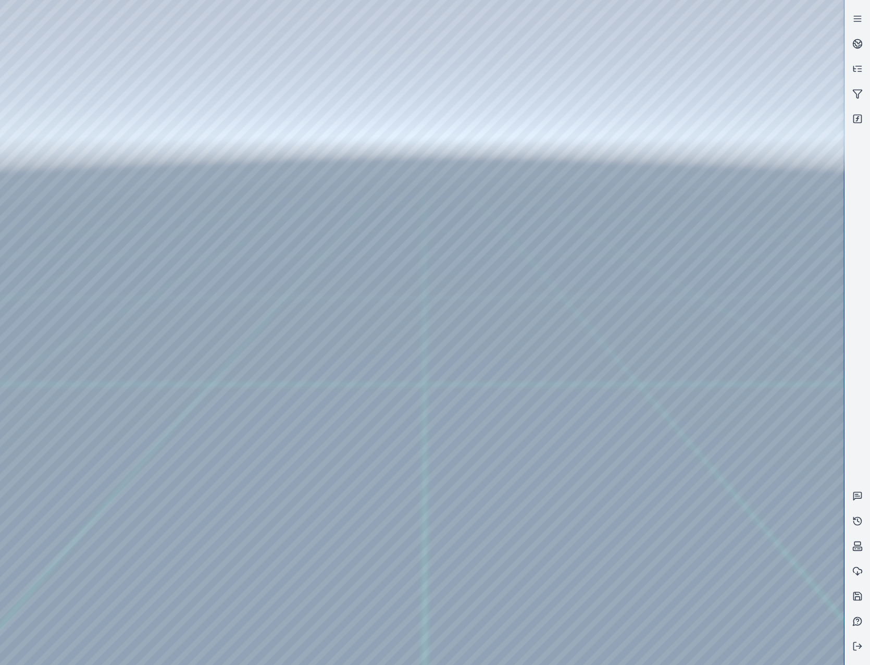
drag, startPoint x: 375, startPoint y: 392, endPoint x: 424, endPoint y: 360, distance: 58.7
drag, startPoint x: 510, startPoint y: 400, endPoint x: 309, endPoint y: 338, distance: 210.1
drag, startPoint x: 311, startPoint y: 501, endPoint x: 286, endPoint y: 466, distance: 42.5
drag, startPoint x: 301, startPoint y: 411, endPoint x: 162, endPoint y: 379, distance: 142.8
drag, startPoint x: 449, startPoint y: 426, endPoint x: 339, endPoint y: 466, distance: 117.7
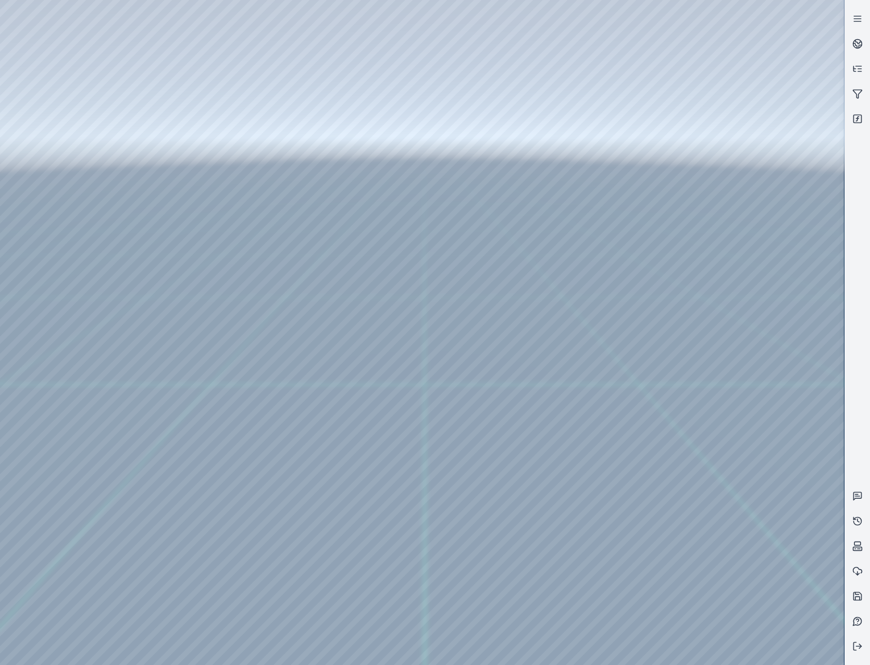
drag, startPoint x: 513, startPoint y: 572, endPoint x: 473, endPoint y: 597, distance: 47.6
drag, startPoint x: 443, startPoint y: 548, endPoint x: 466, endPoint y: 368, distance: 181.2
drag, startPoint x: 298, startPoint y: 441, endPoint x: 366, endPoint y: 418, distance: 72.0
drag, startPoint x: 241, startPoint y: 457, endPoint x: 226, endPoint y: 410, distance: 49.1
drag, startPoint x: 404, startPoint y: 438, endPoint x: 389, endPoint y: 452, distance: 19.9
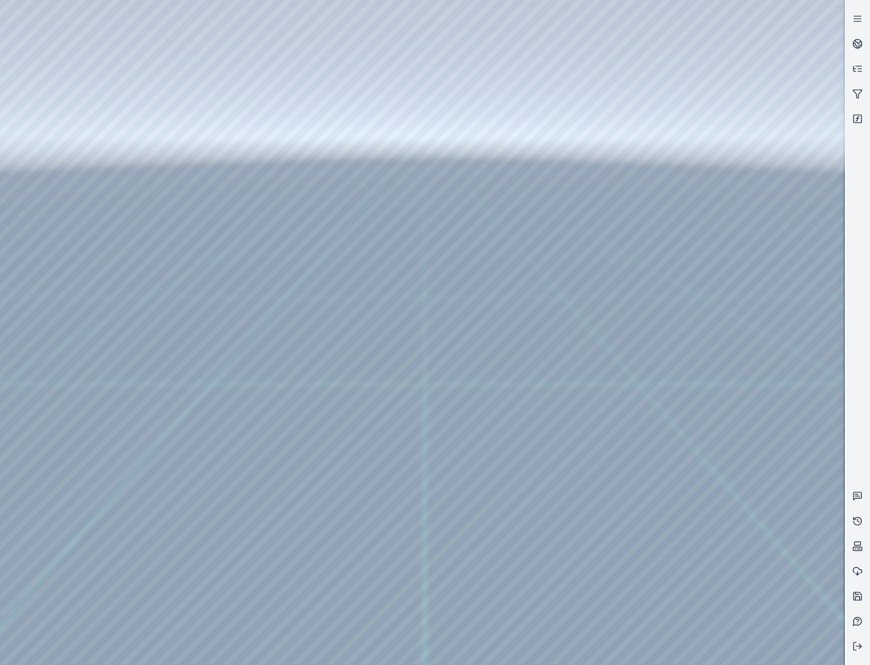
drag, startPoint x: 396, startPoint y: 505, endPoint x: 416, endPoint y: 427, distance: 80.6
drag, startPoint x: 504, startPoint y: 494, endPoint x: 359, endPoint y: 344, distance: 208.9
drag, startPoint x: 329, startPoint y: 469, endPoint x: 267, endPoint y: 470, distance: 61.5
drag, startPoint x: 400, startPoint y: 442, endPoint x: 482, endPoint y: 412, distance: 87.9
drag, startPoint x: 379, startPoint y: 458, endPoint x: 553, endPoint y: 391, distance: 185.9
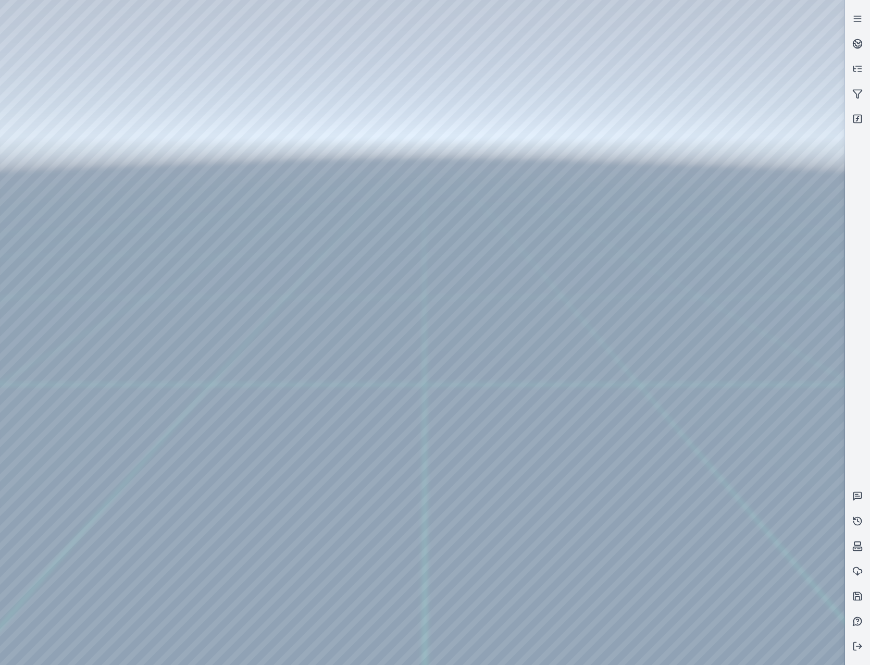
drag, startPoint x: 464, startPoint y: 507, endPoint x: 510, endPoint y: 486, distance: 50.6
drag, startPoint x: 355, startPoint y: 482, endPoint x: 437, endPoint y: 395, distance: 119.1
click at [447, 511] on div at bounding box center [422, 332] width 844 height 665
drag, startPoint x: 394, startPoint y: 512, endPoint x: 329, endPoint y: 504, distance: 65.6
drag, startPoint x: 344, startPoint y: 518, endPoint x: 190, endPoint y: 442, distance: 172.0
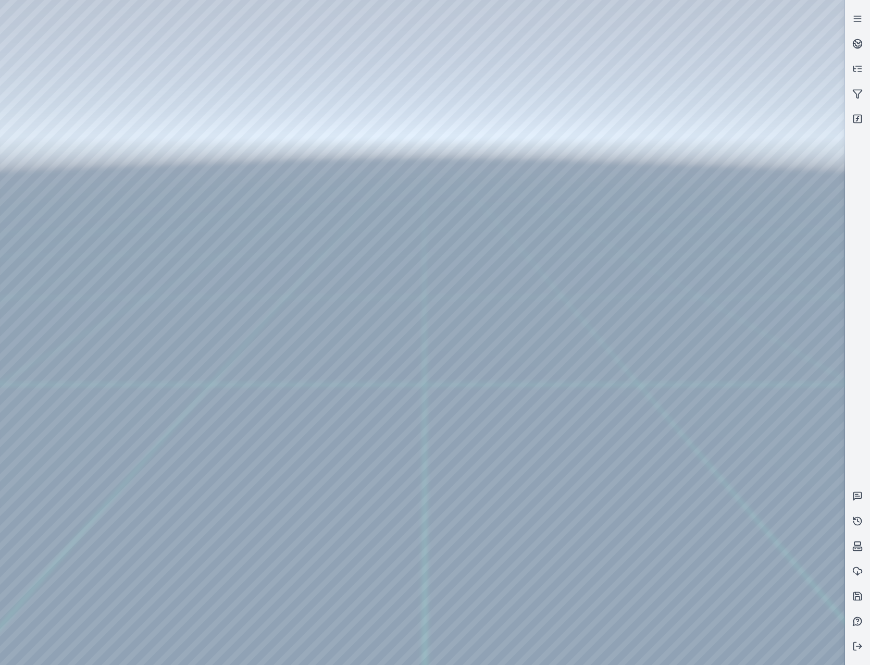
drag, startPoint x: 433, startPoint y: 476, endPoint x: 258, endPoint y: 473, distance: 175.1
drag, startPoint x: 361, startPoint y: 455, endPoint x: 346, endPoint y: 528, distance: 74.9
drag, startPoint x: 455, startPoint y: 418, endPoint x: 202, endPoint y: 541, distance: 282.2
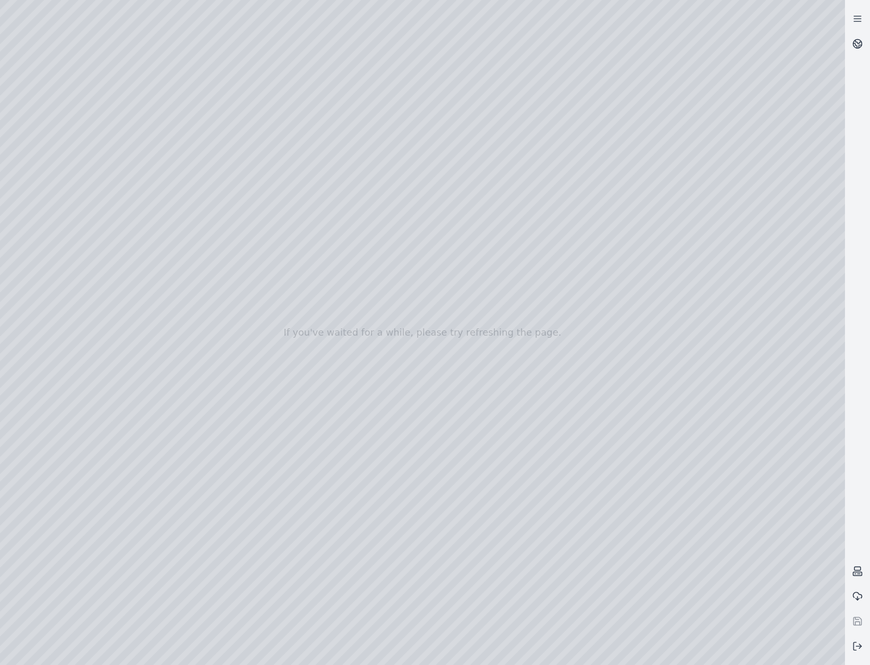
click at [49, 162] on div at bounding box center [422, 332] width 845 height 665
drag, startPoint x: 596, startPoint y: 364, endPoint x: 585, endPoint y: 351, distance: 16.7
drag, startPoint x: 542, startPoint y: 358, endPoint x: 539, endPoint y: 349, distance: 9.2
drag, startPoint x: 639, startPoint y: 399, endPoint x: 628, endPoint y: 392, distance: 13.3
